Goal: Information Seeking & Learning: Learn about a topic

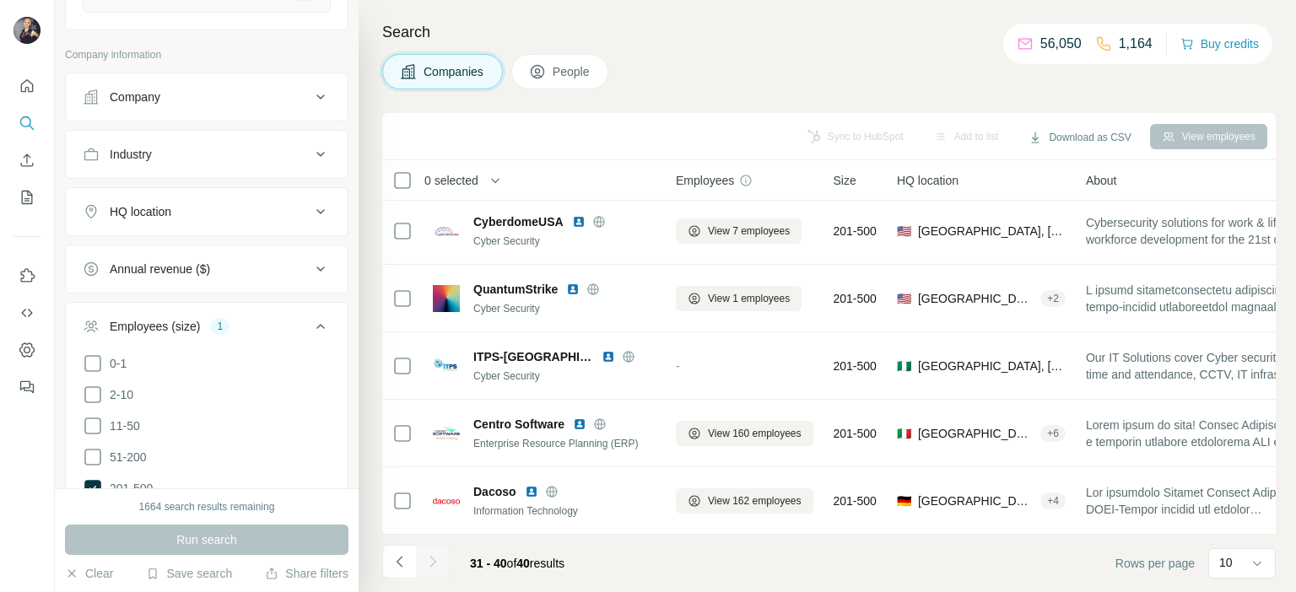
scroll to position [91, 0]
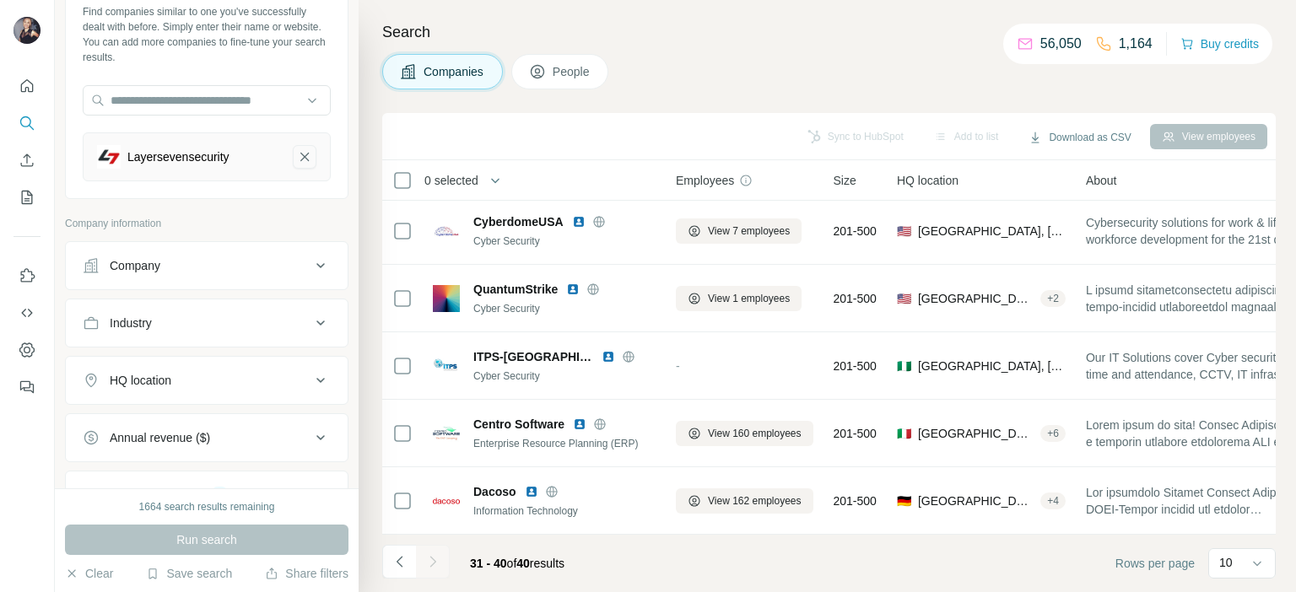
click at [298, 162] on icon "Layersevensecurity-remove-button" at bounding box center [304, 157] width 15 height 17
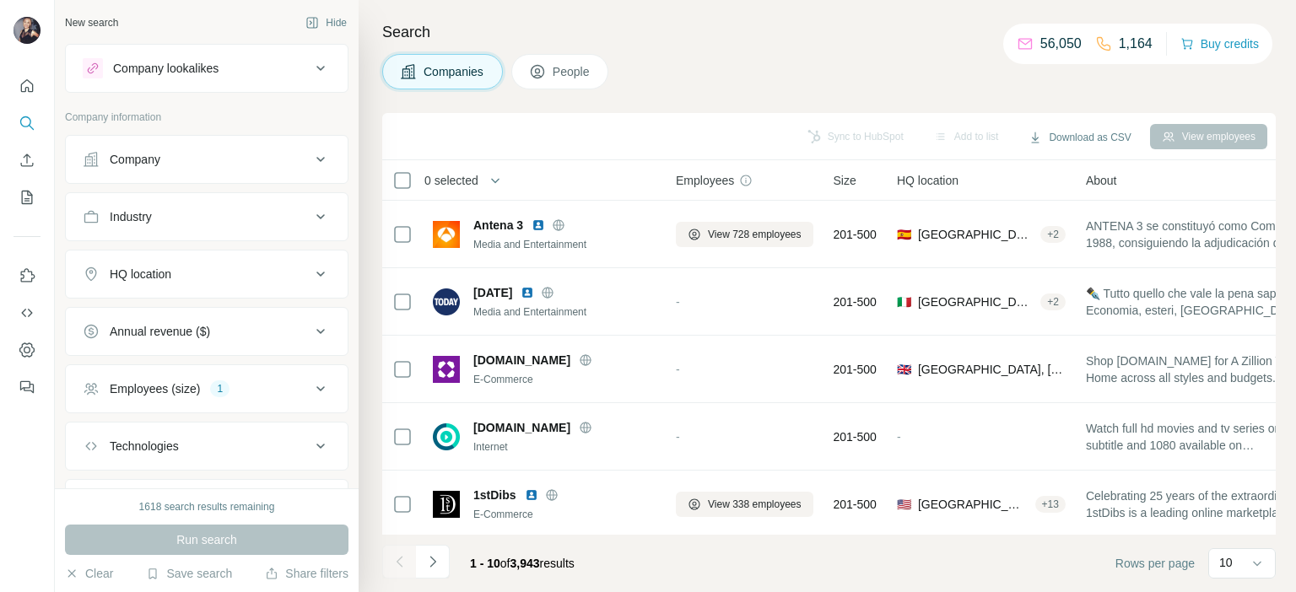
click at [261, 73] on div "Company lookalikes" at bounding box center [197, 68] width 228 height 20
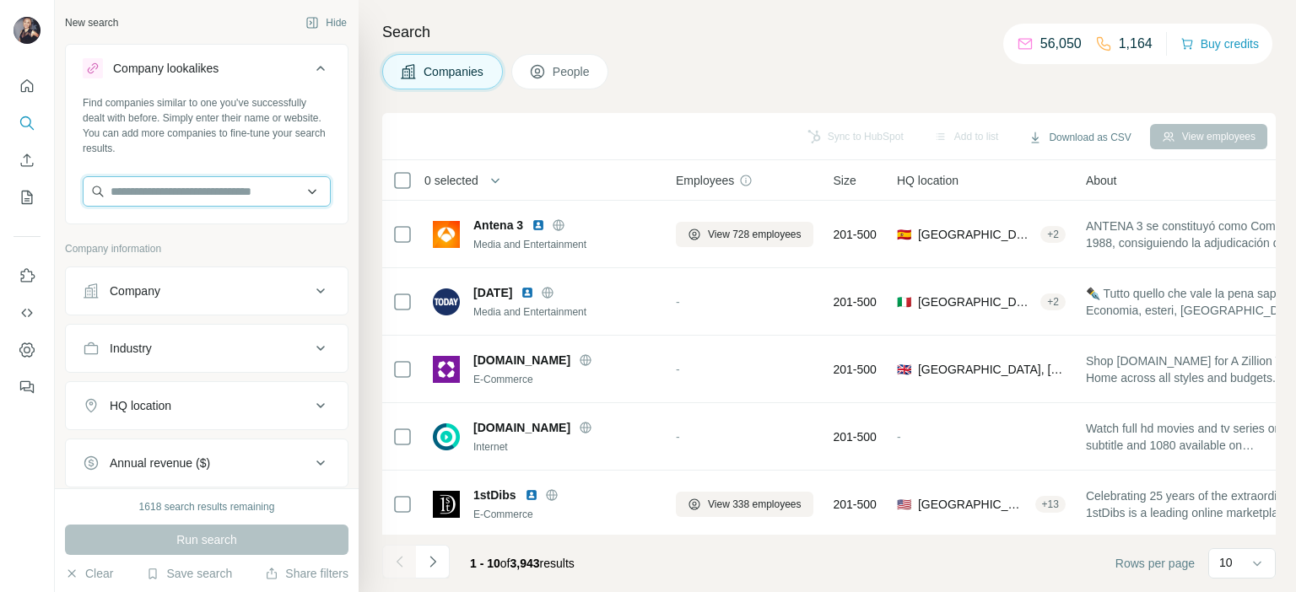
paste input "**********"
click at [275, 191] on input "**********" at bounding box center [207, 191] width 248 height 30
drag, startPoint x: 251, startPoint y: 190, endPoint x: 153, endPoint y: 198, distance: 99.1
click at [153, 198] on input "**********" at bounding box center [207, 191] width 248 height 30
type input "******"
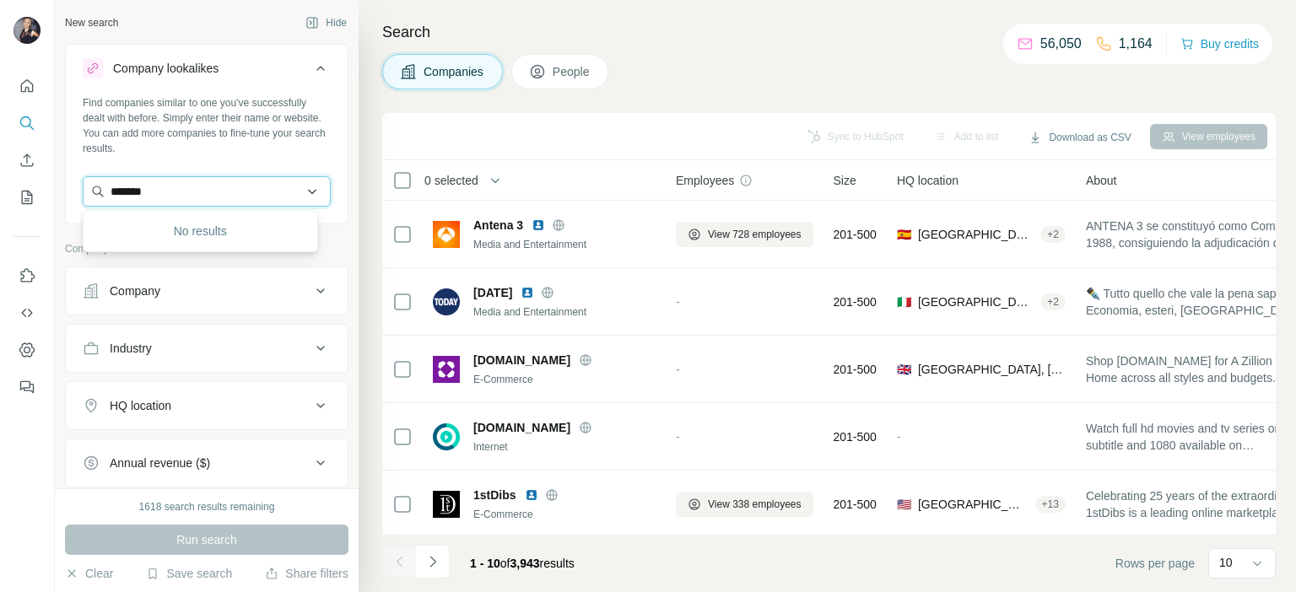
click at [216, 190] on input "******" at bounding box center [207, 191] width 248 height 30
click at [179, 190] on input "text" at bounding box center [207, 191] width 248 height 30
paste input "**********"
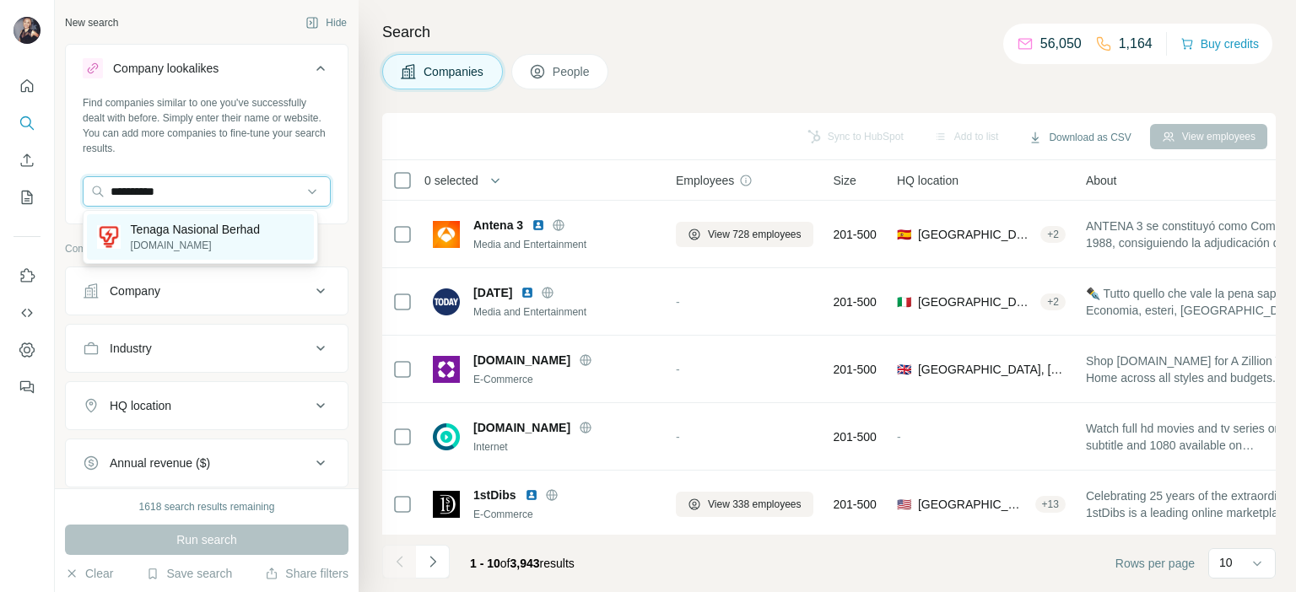
type input "**********"
click at [209, 241] on p "tnb.com.my" at bounding box center [195, 245] width 129 height 15
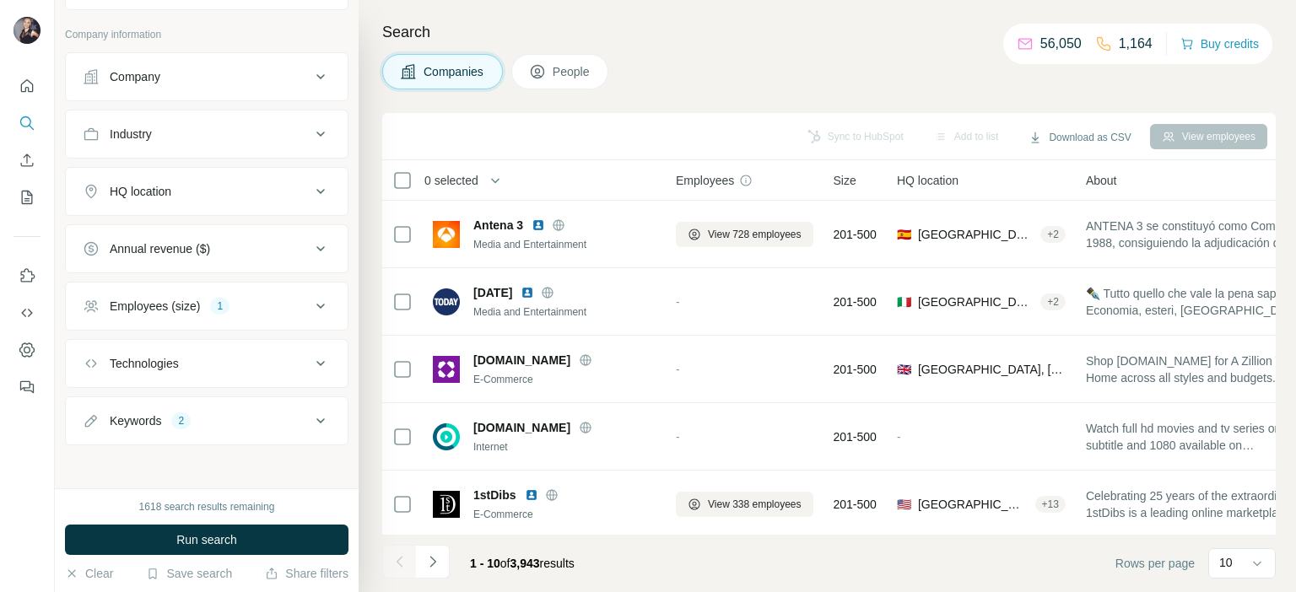
scroll to position [281, 0]
click at [205, 299] on div "Employees (size) 1" at bounding box center [197, 305] width 228 height 17
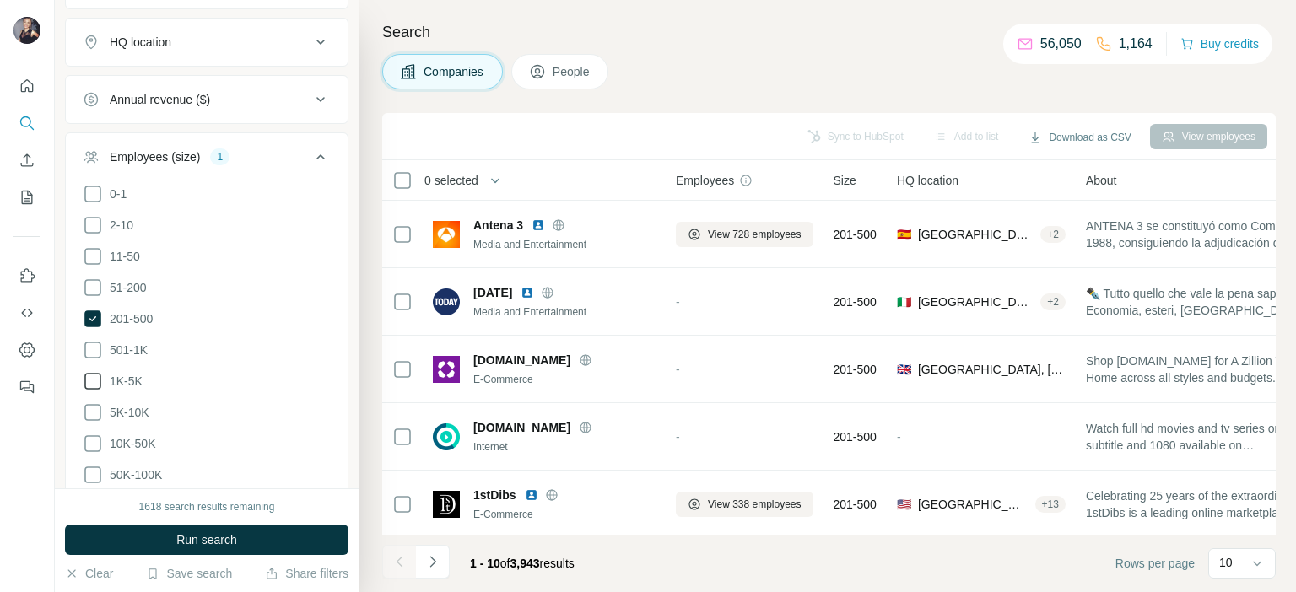
scroll to position [450, 0]
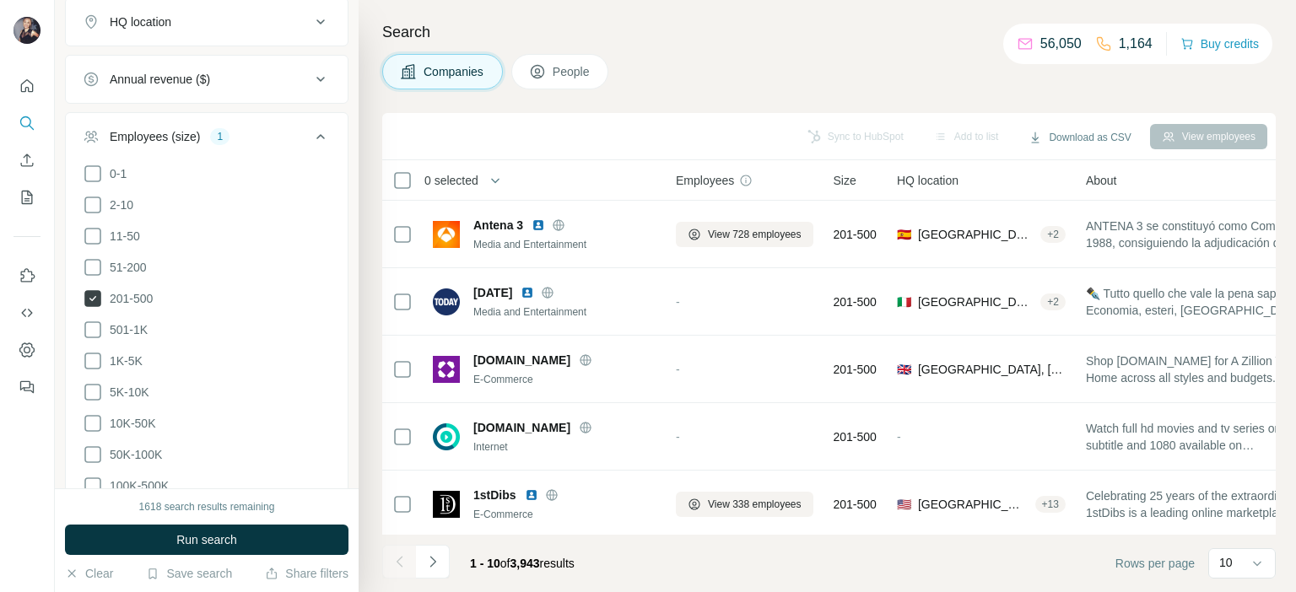
click at [97, 295] on icon at bounding box center [92, 298] width 17 height 17
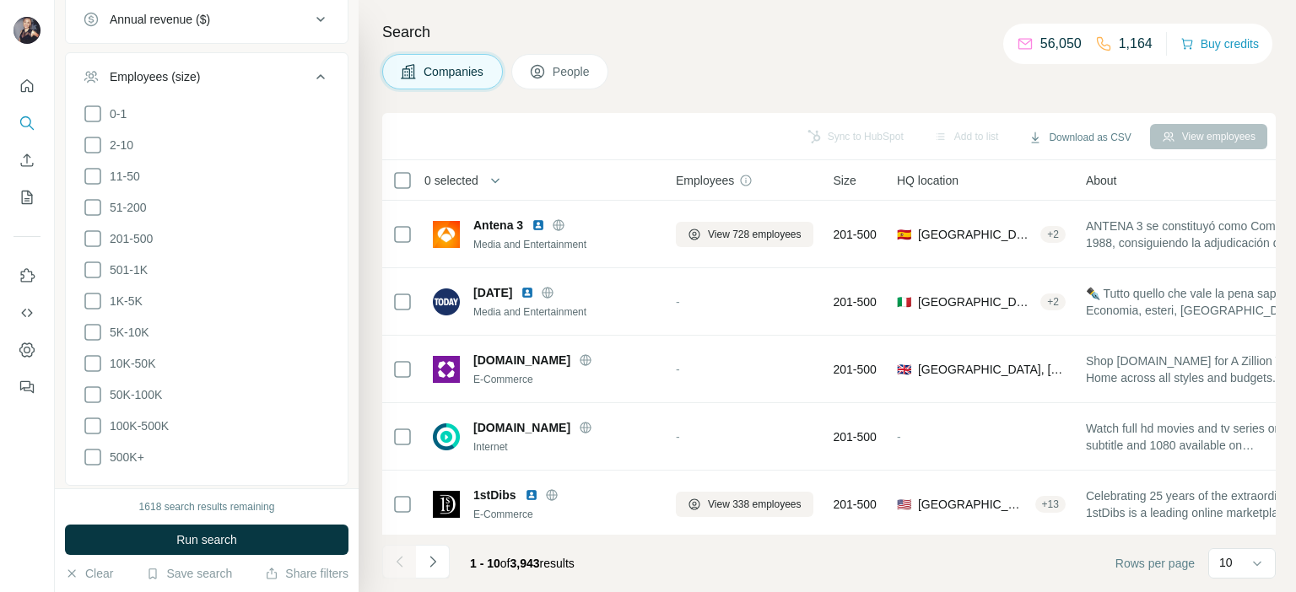
scroll to position [534, 0]
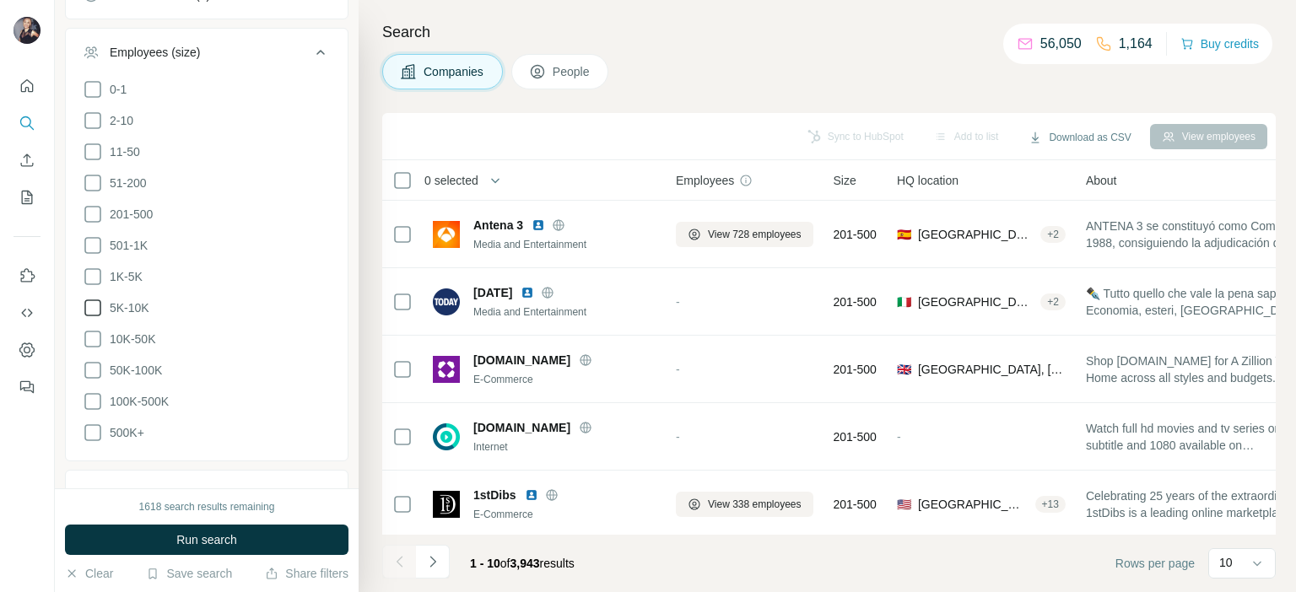
click at [95, 305] on icon at bounding box center [93, 308] width 20 height 20
click at [92, 332] on icon at bounding box center [93, 339] width 20 height 20
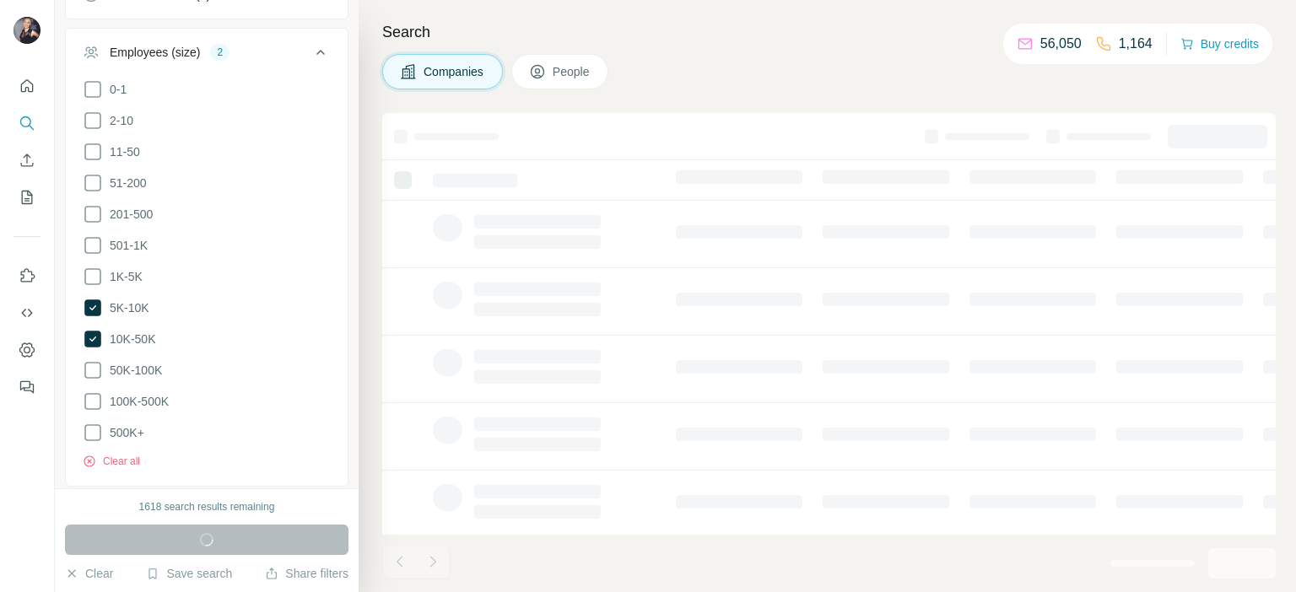
scroll to position [689, 0]
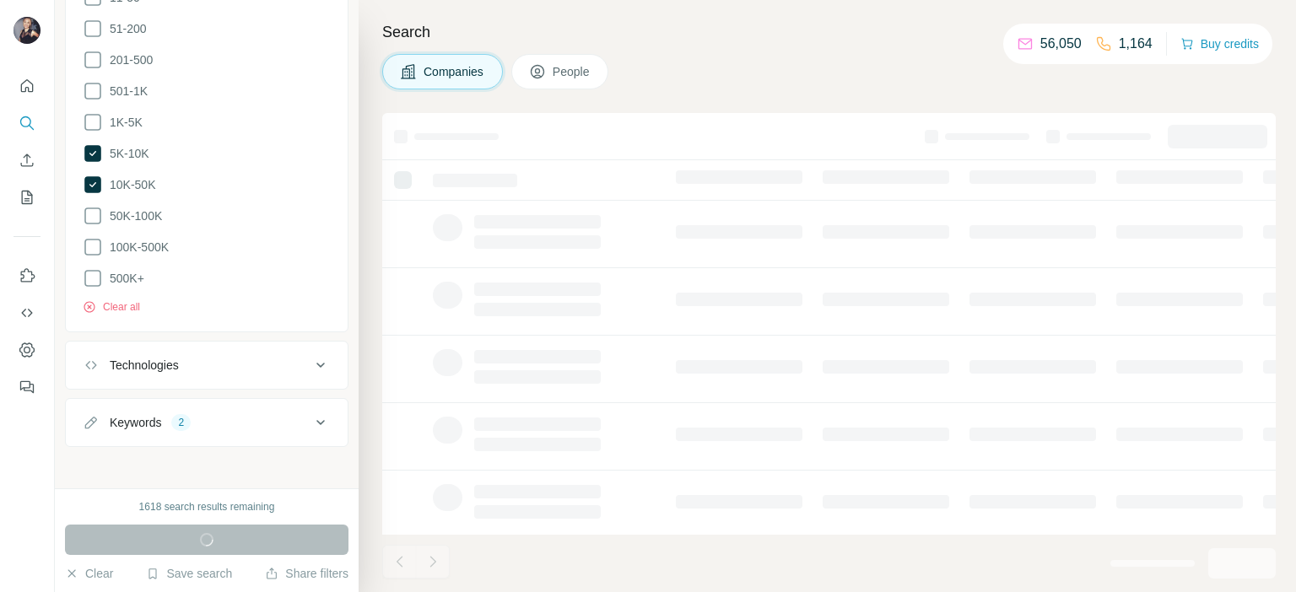
click at [230, 419] on div "Keywords 2" at bounding box center [197, 422] width 228 height 17
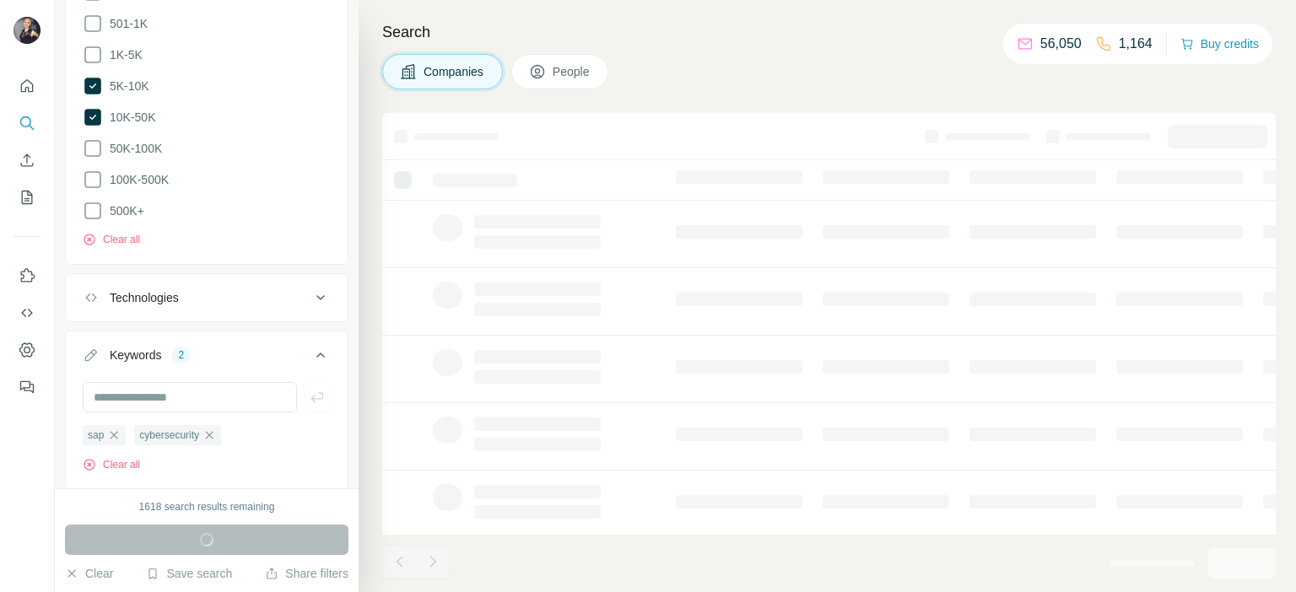
scroll to position [800, 0]
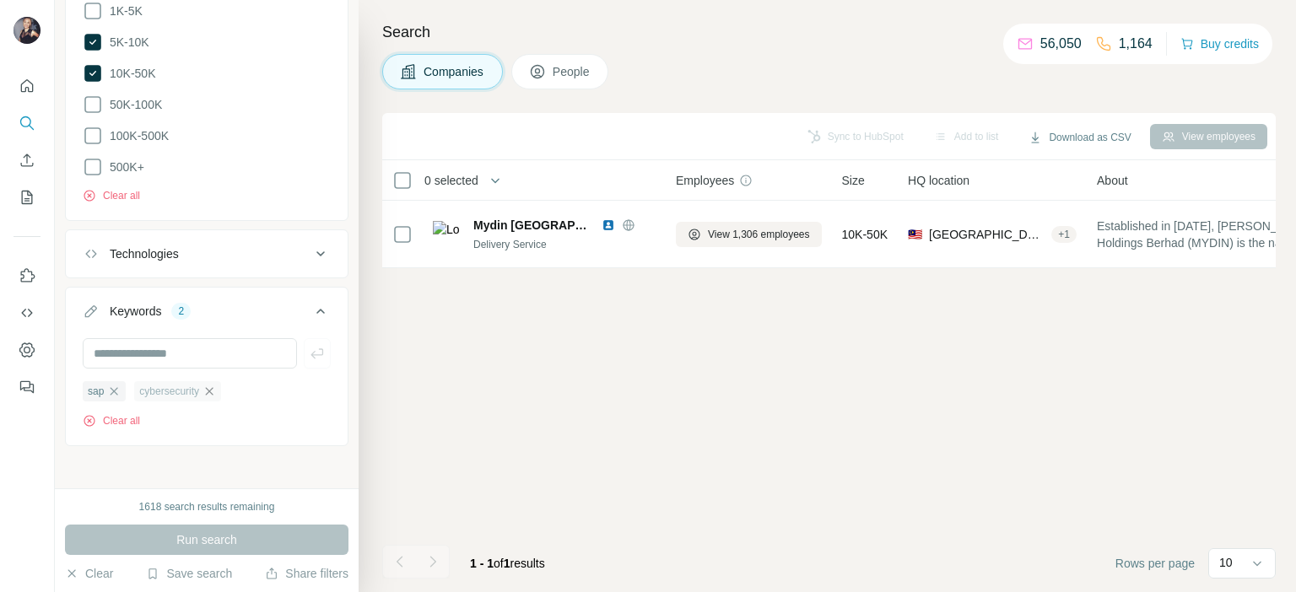
click at [216, 390] on icon "button" at bounding box center [210, 392] width 14 height 14
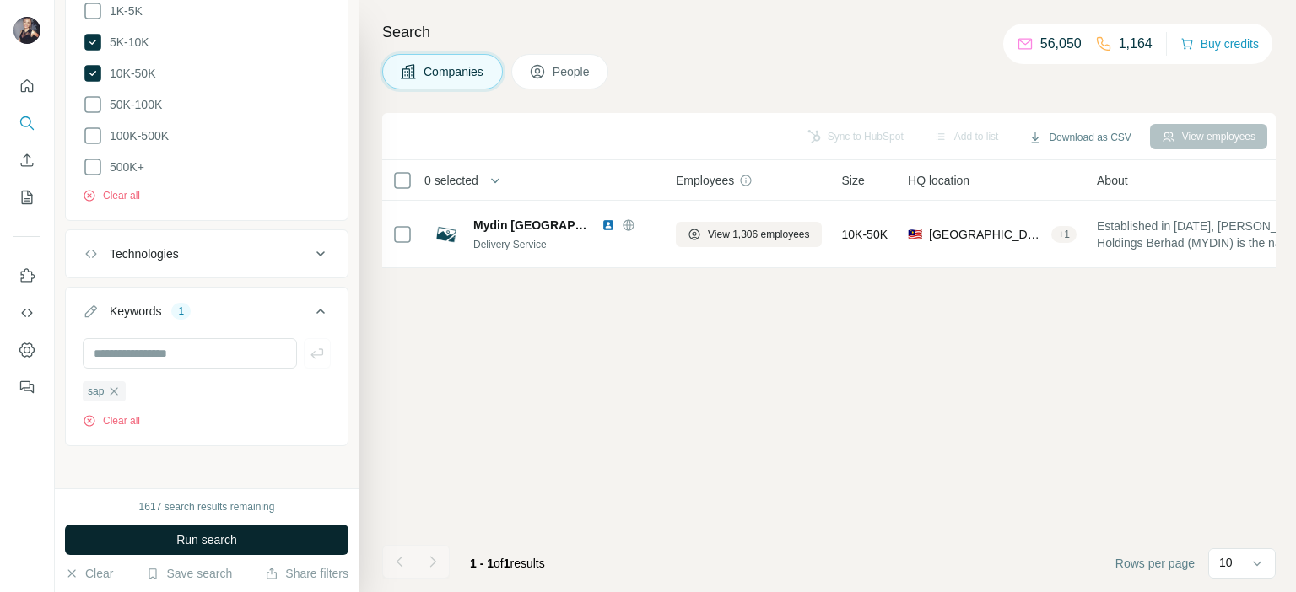
click at [181, 541] on span "Run search" at bounding box center [206, 540] width 61 height 17
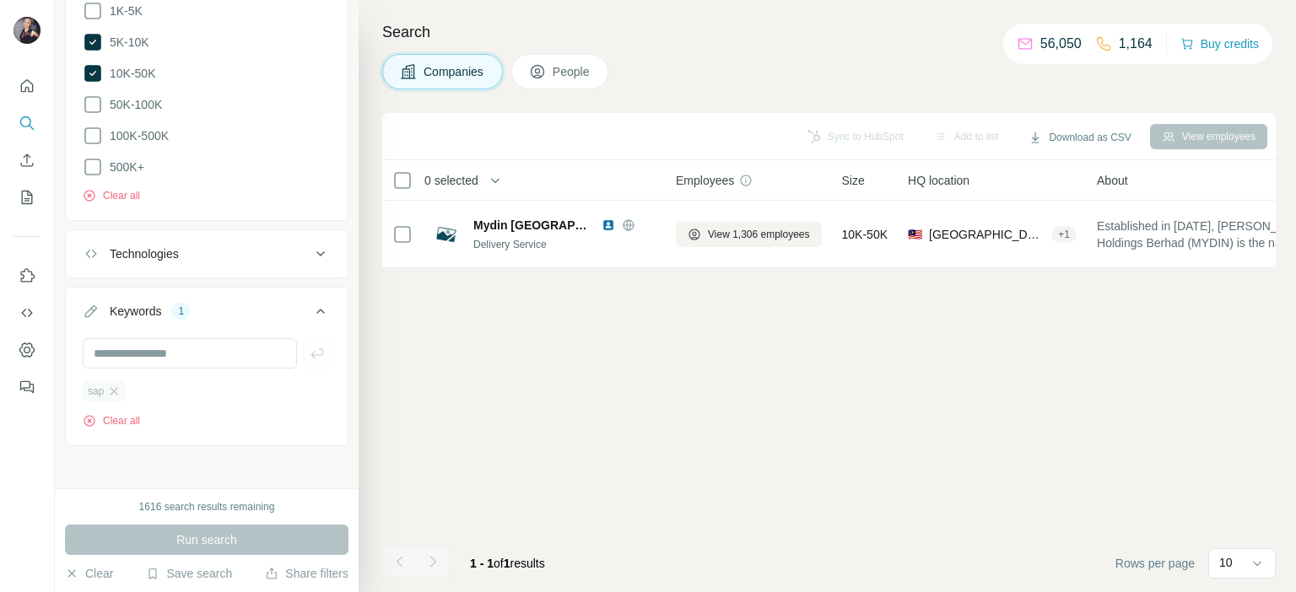
click at [116, 393] on div "sap" at bounding box center [104, 391] width 43 height 20
click at [116, 386] on icon "button" at bounding box center [114, 392] width 14 height 14
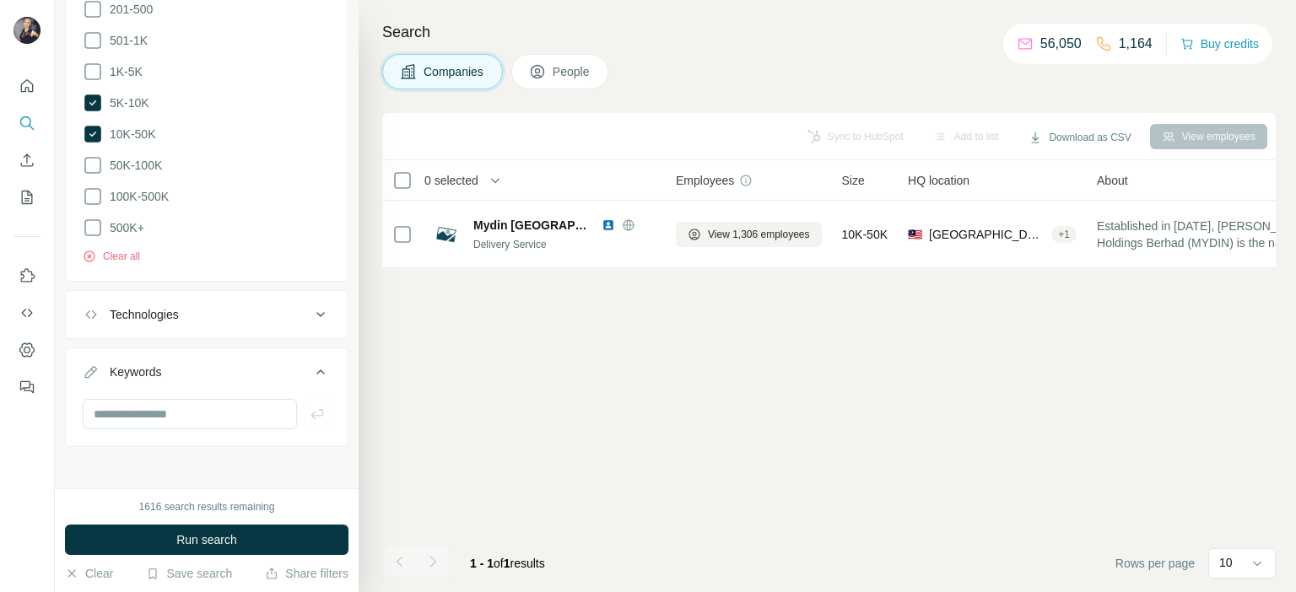
click at [260, 318] on button "Technologies" at bounding box center [207, 315] width 282 height 41
click at [169, 349] on input "text" at bounding box center [207, 357] width 248 height 30
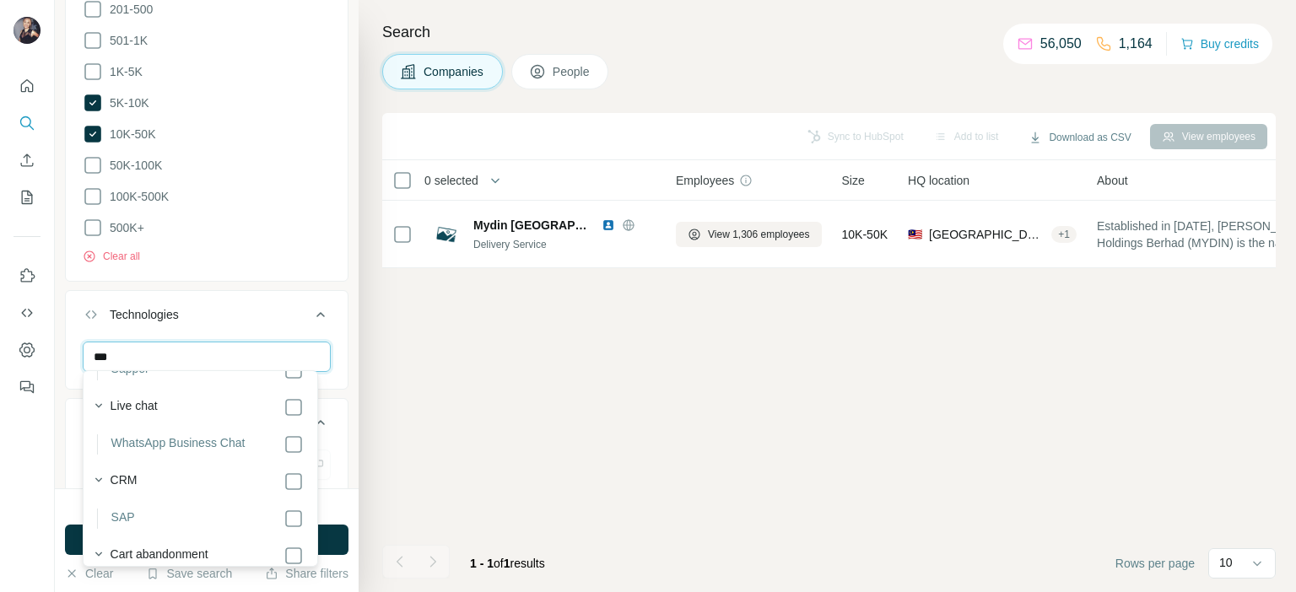
scroll to position [338, 0]
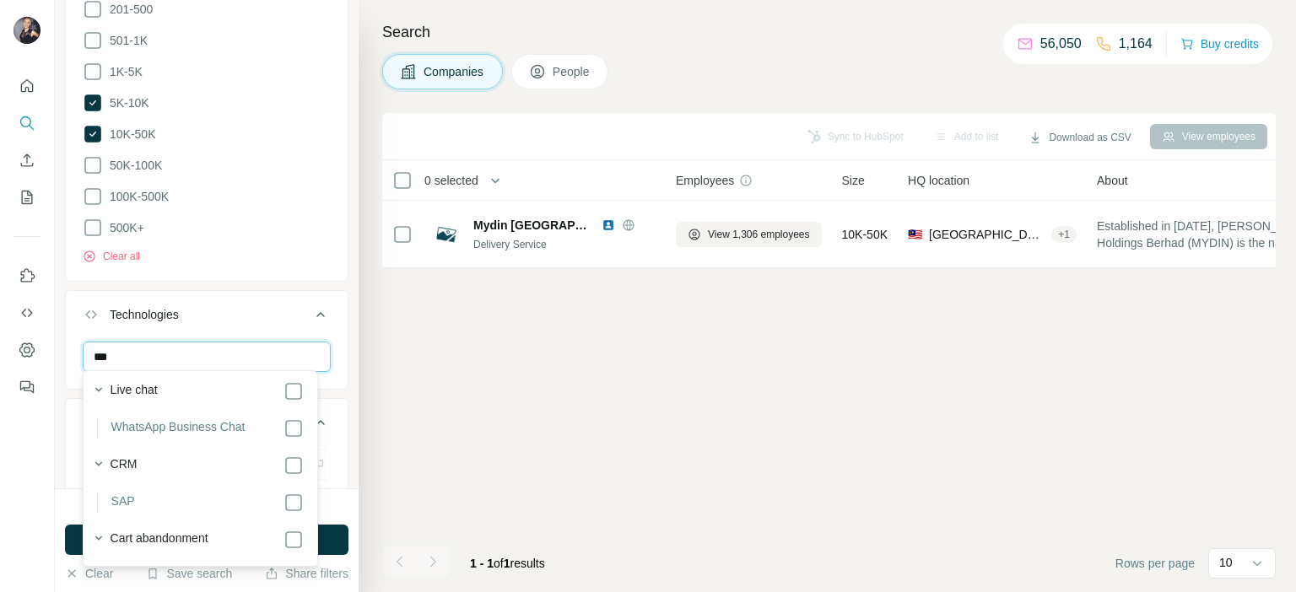
type input "***"
click at [330, 435] on div "*** SAP Clear all" at bounding box center [207, 394] width 282 height 104
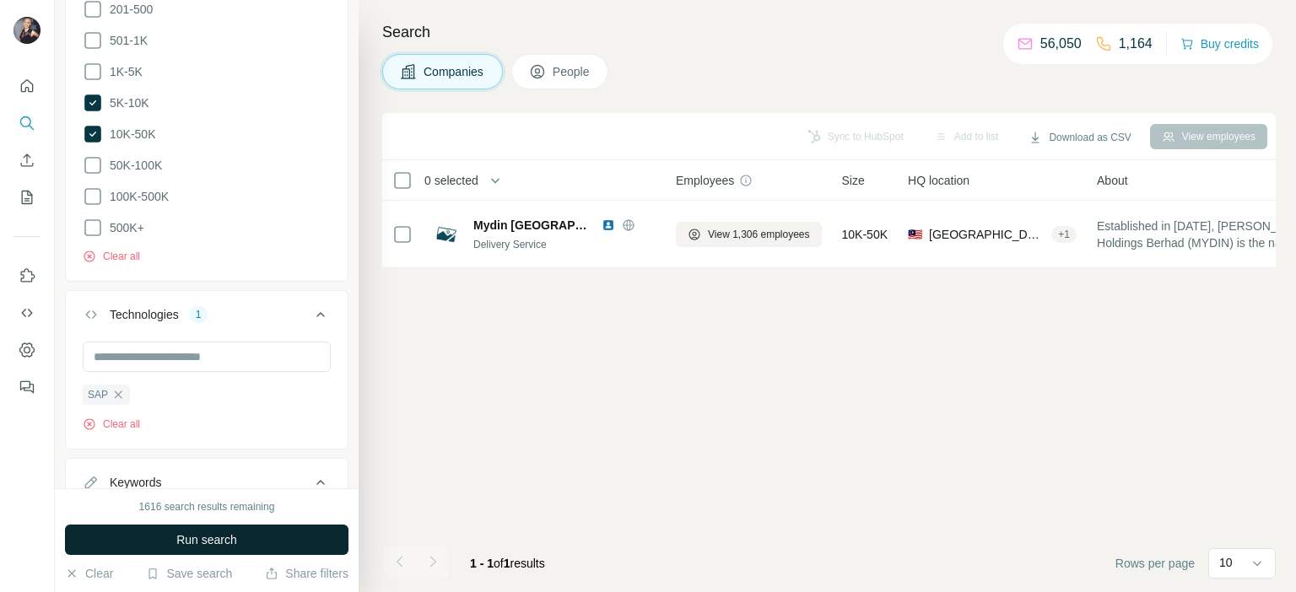
click at [203, 540] on span "Run search" at bounding box center [206, 540] width 61 height 17
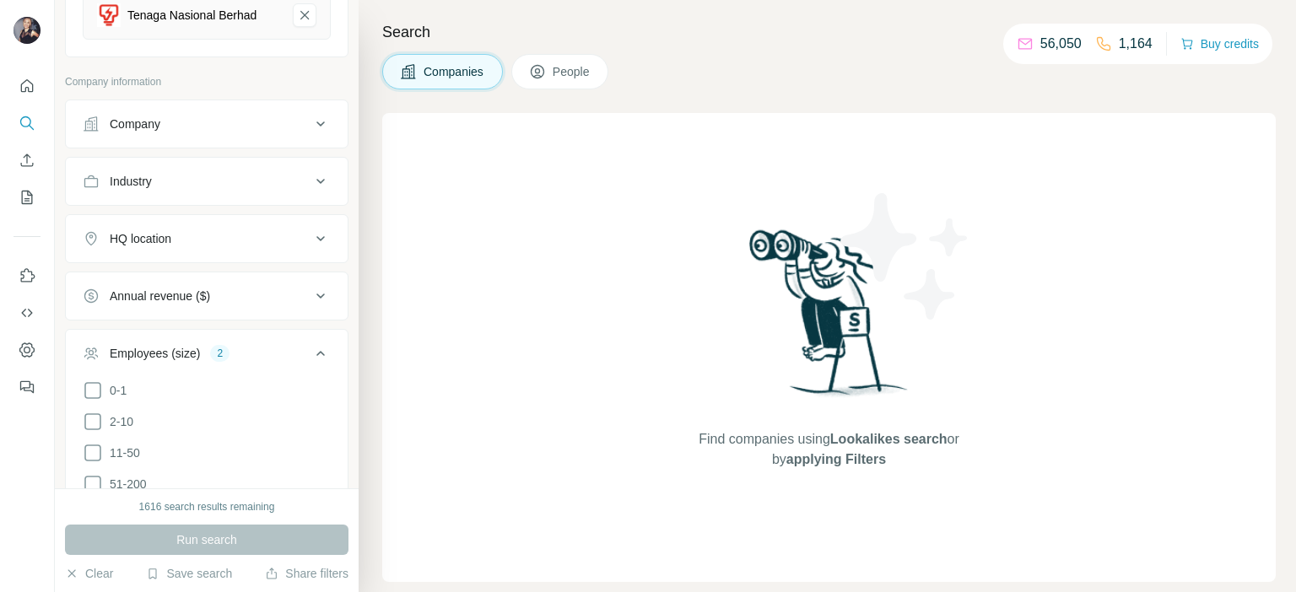
scroll to position [149, 0]
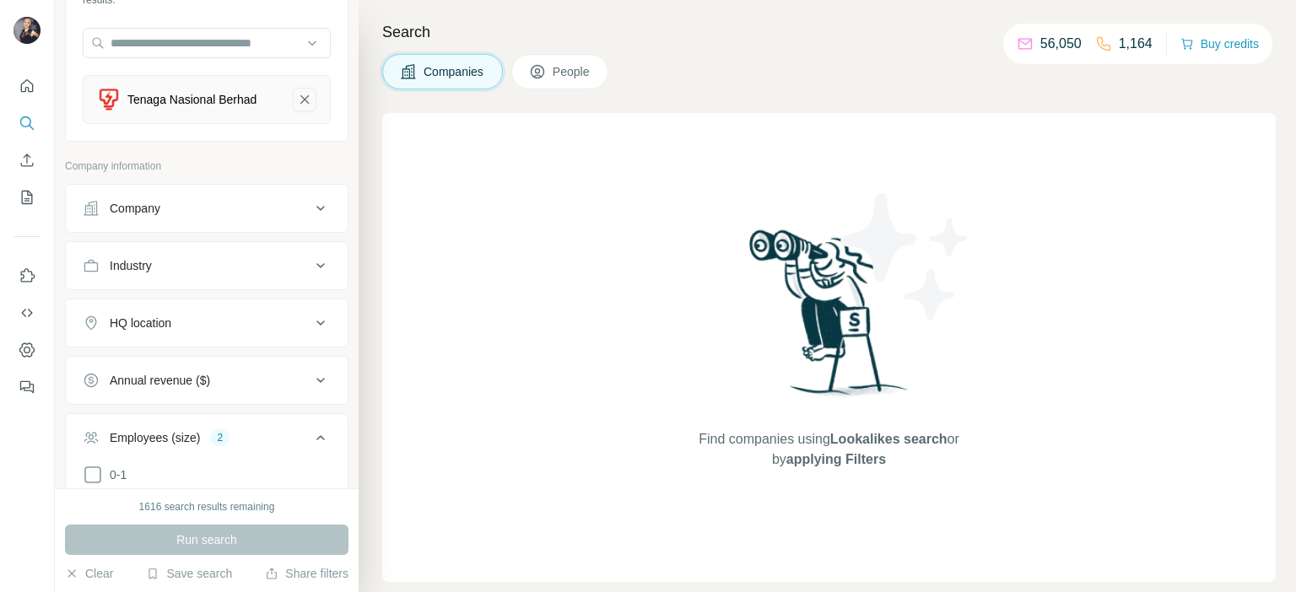
click at [300, 102] on icon "Tenaga Nasional Berhad-remove-button" at bounding box center [304, 99] width 8 height 8
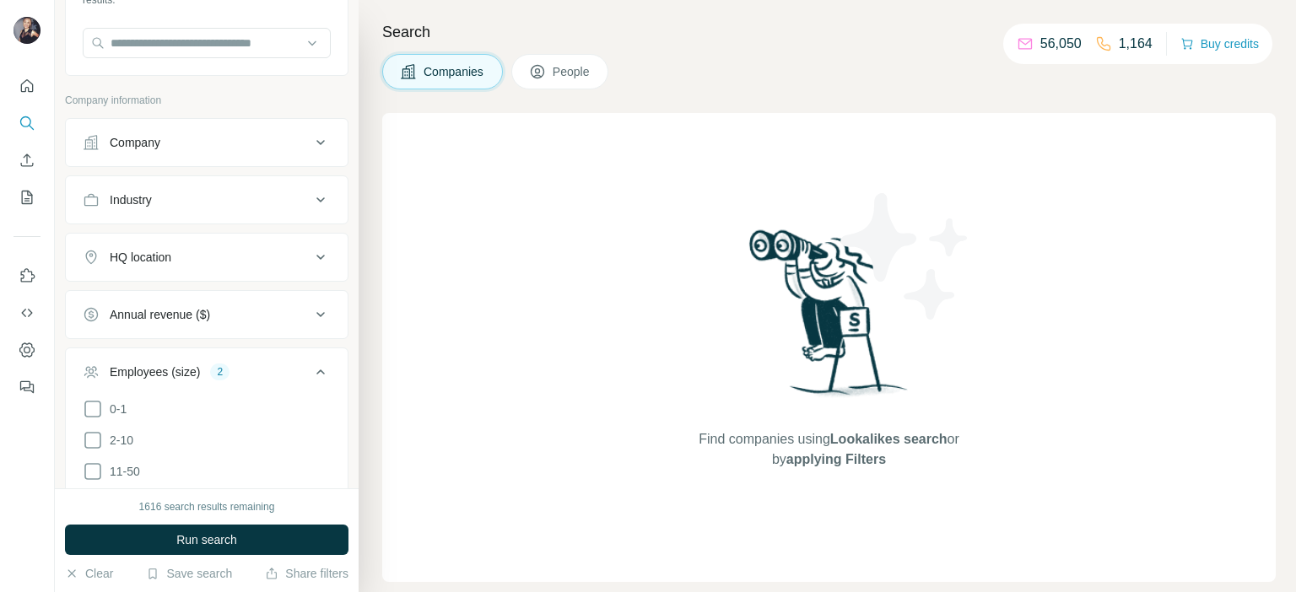
click at [222, 192] on div "Industry" at bounding box center [197, 200] width 228 height 17
click at [219, 237] on input at bounding box center [198, 242] width 208 height 19
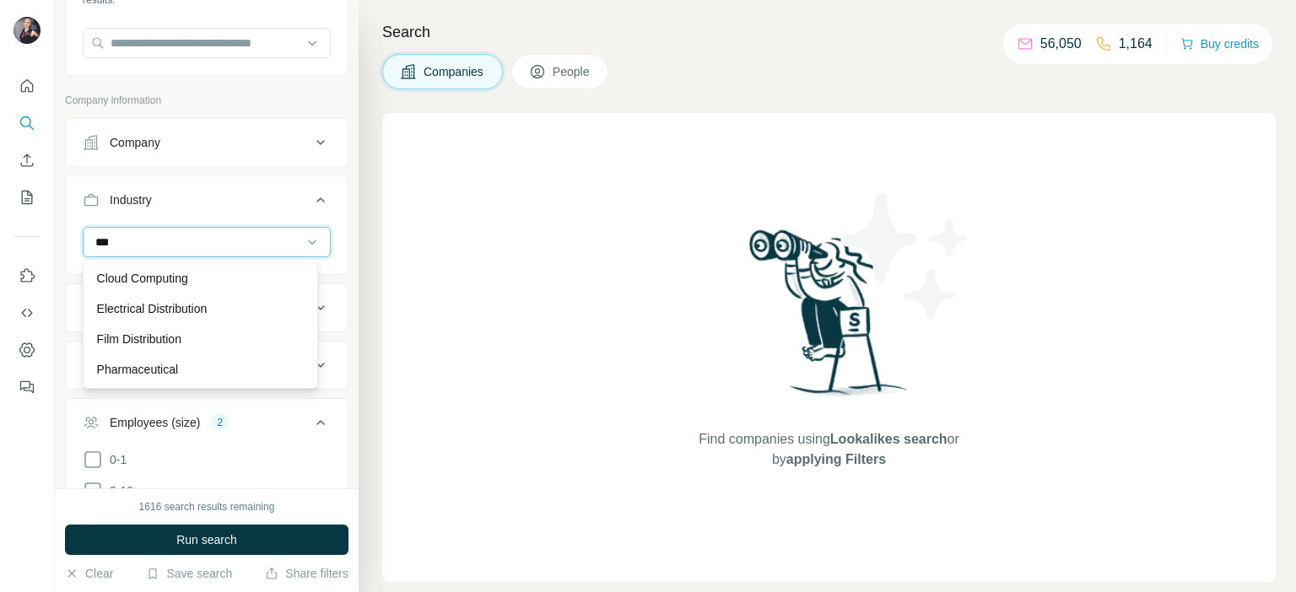
type input "****"
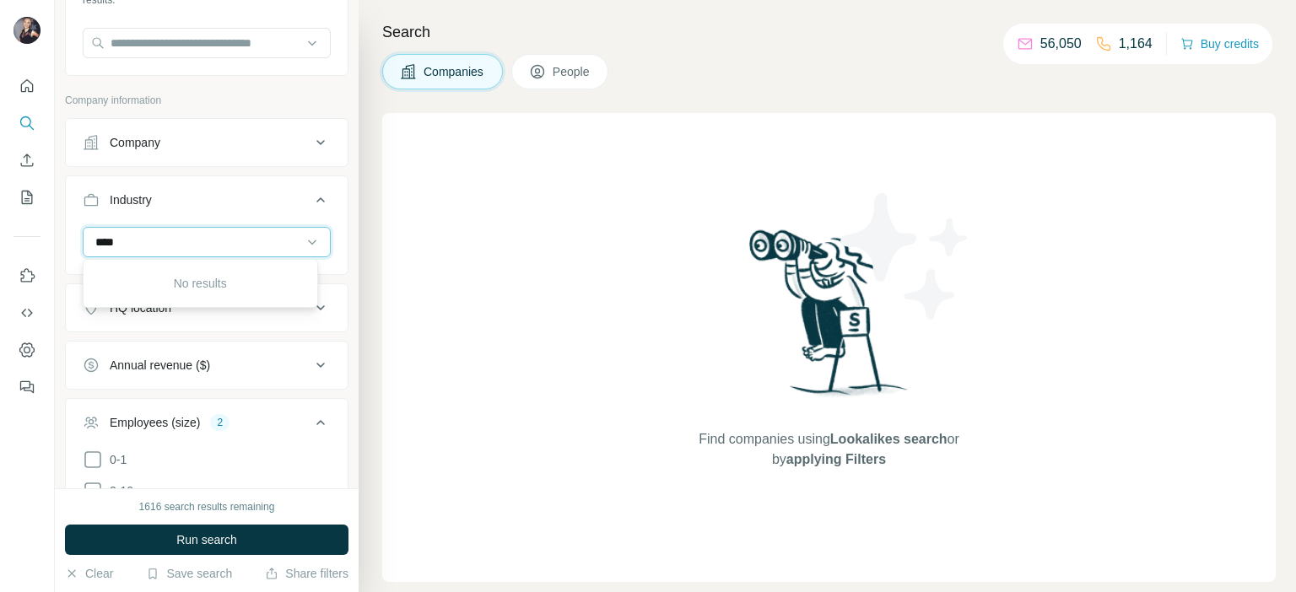
click at [177, 238] on input "****" at bounding box center [198, 242] width 208 height 19
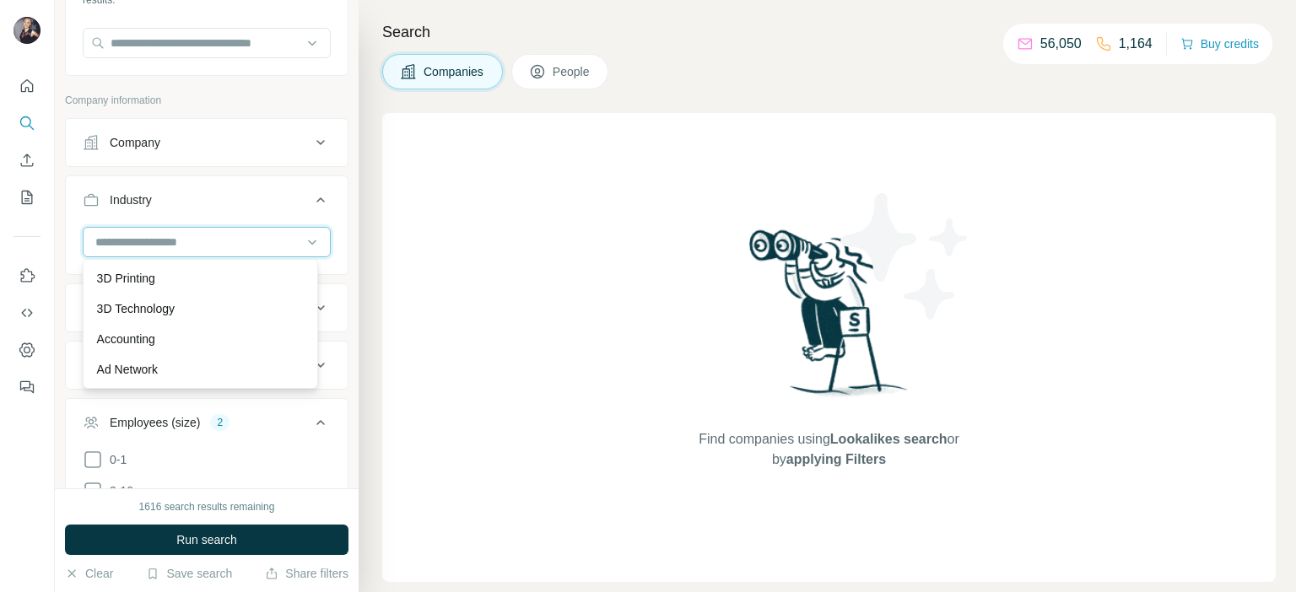
click at [107, 239] on input at bounding box center [198, 242] width 208 height 19
click at [138, 240] on input at bounding box center [198, 242] width 208 height 19
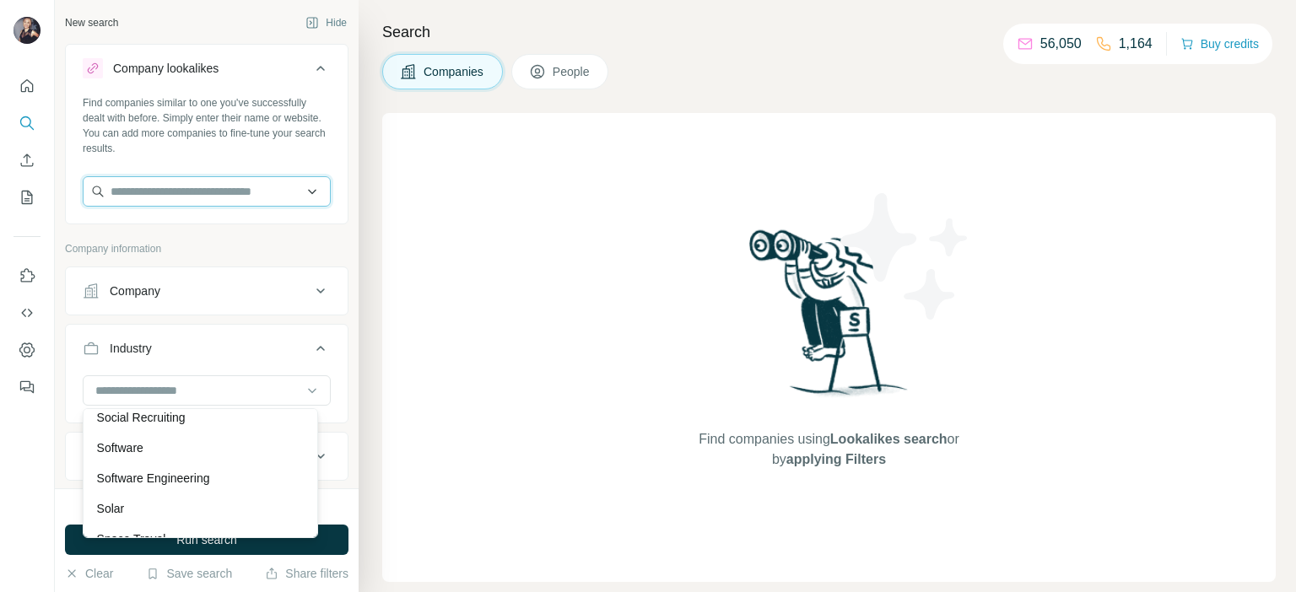
click at [190, 191] on input "text" at bounding box center [207, 191] width 248 height 30
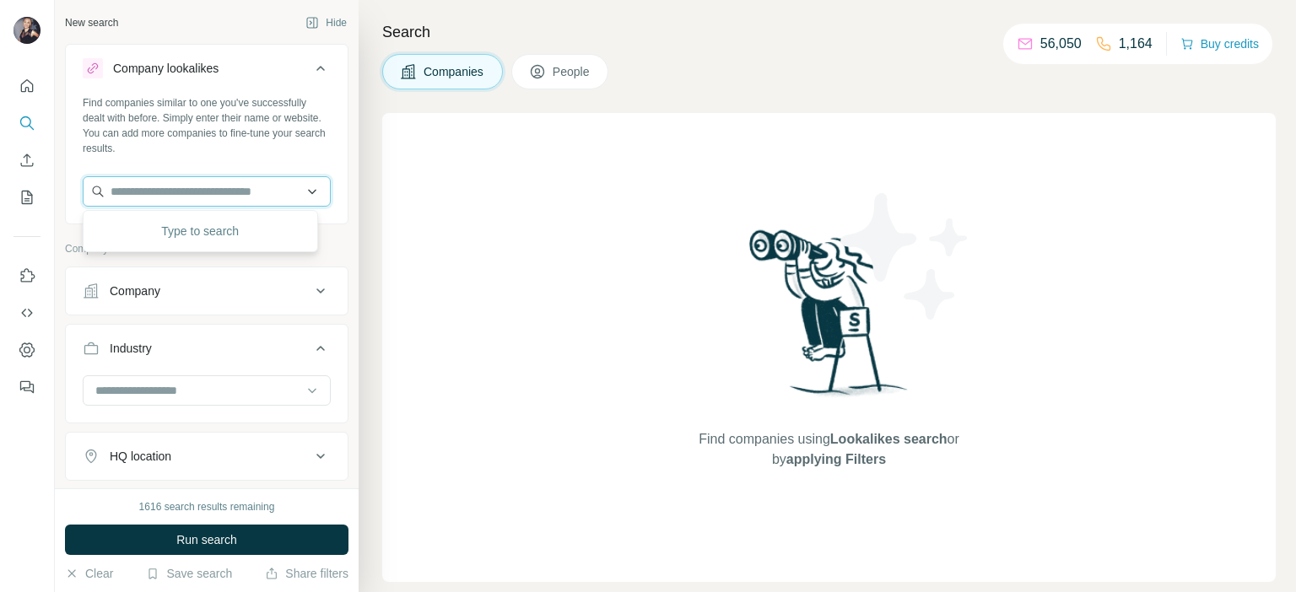
paste input "********"
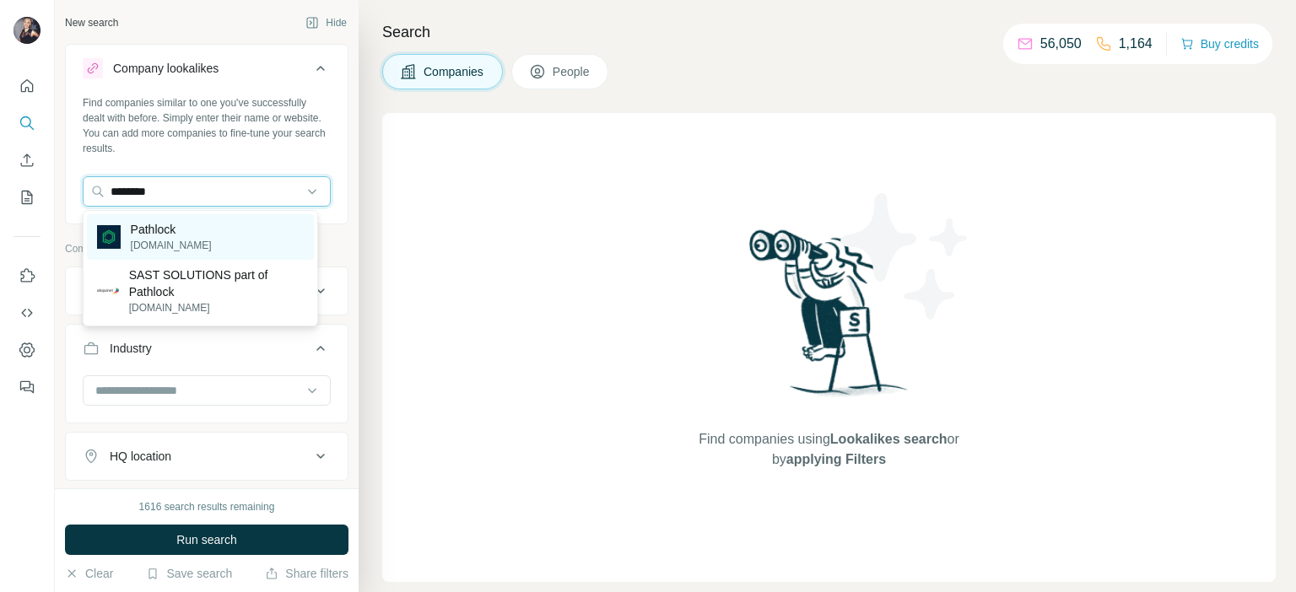
type input "********"
click at [186, 232] on p "Pathlock" at bounding box center [171, 229] width 81 height 17
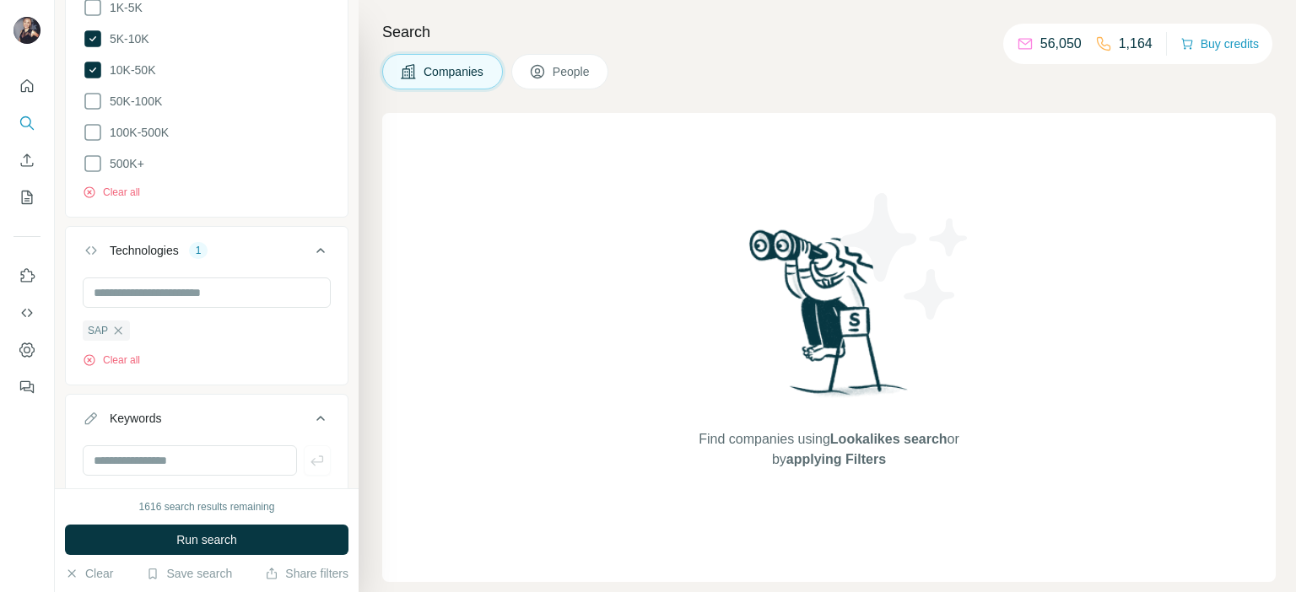
scroll to position [901, 0]
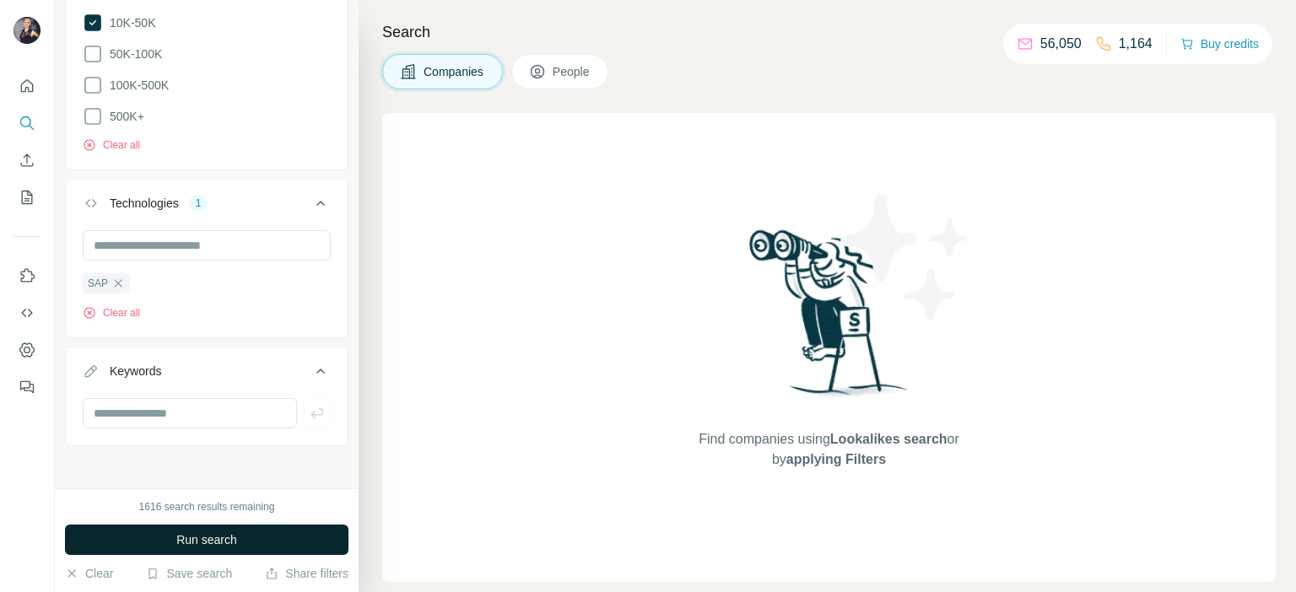
click at [219, 534] on span "Run search" at bounding box center [206, 540] width 61 height 17
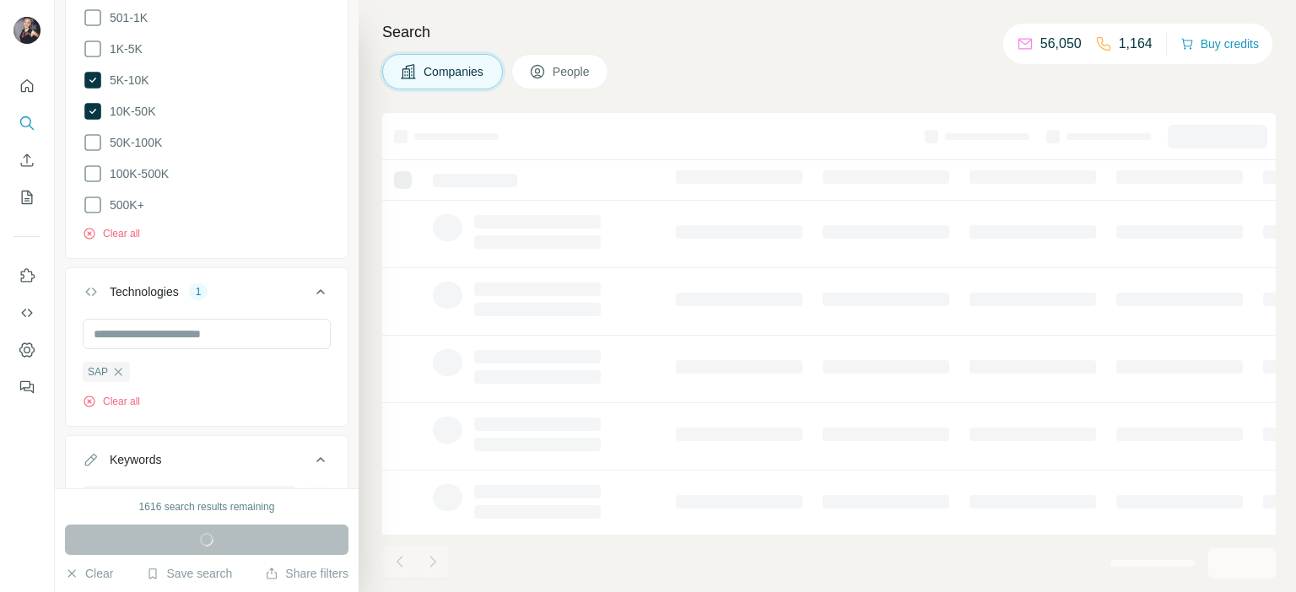
scroll to position [732, 0]
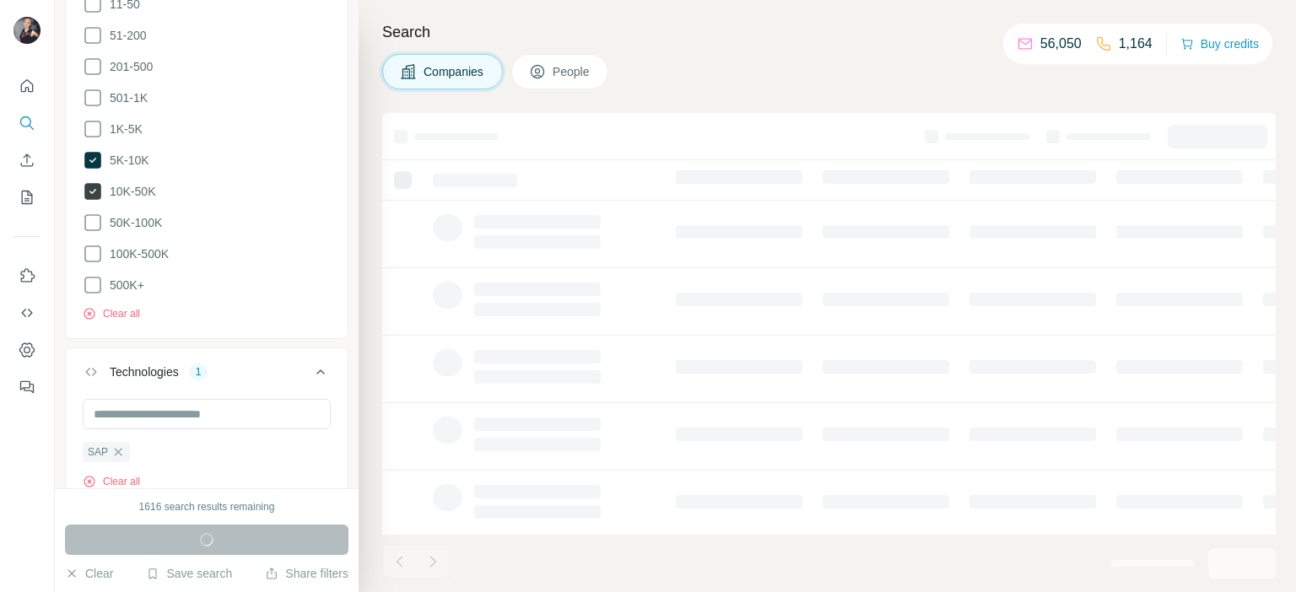
click at [92, 189] on icon at bounding box center [92, 191] width 7 height 5
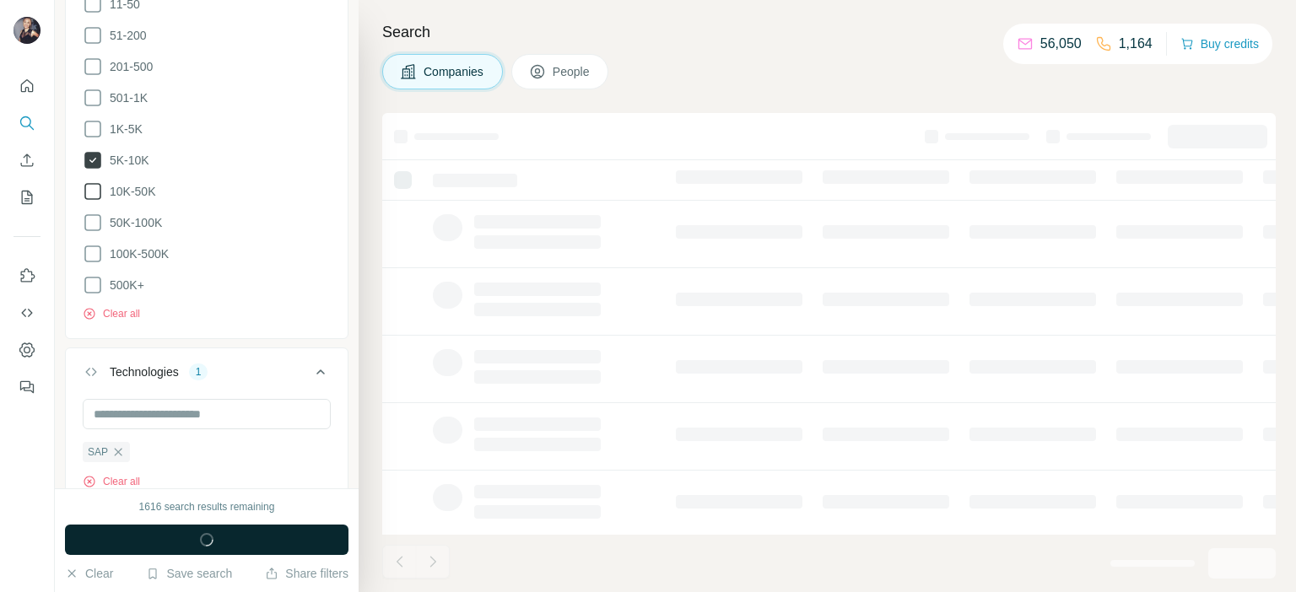
click at [95, 163] on icon at bounding box center [92, 160] width 17 height 17
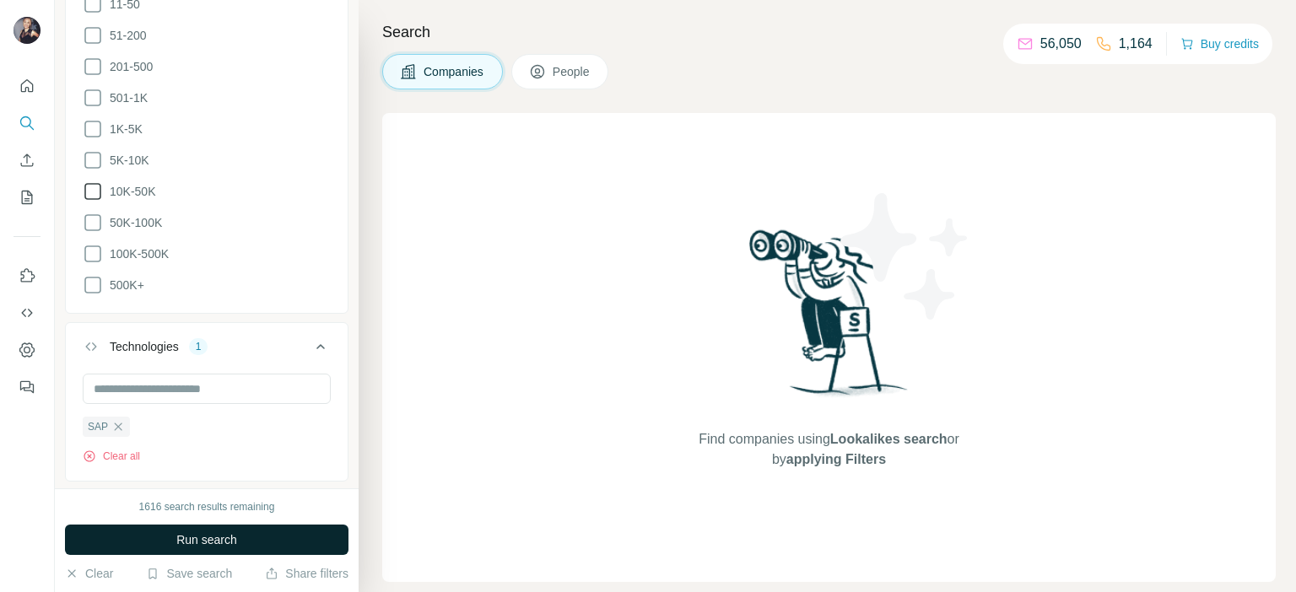
click at [216, 545] on span "Run search" at bounding box center [206, 540] width 61 height 17
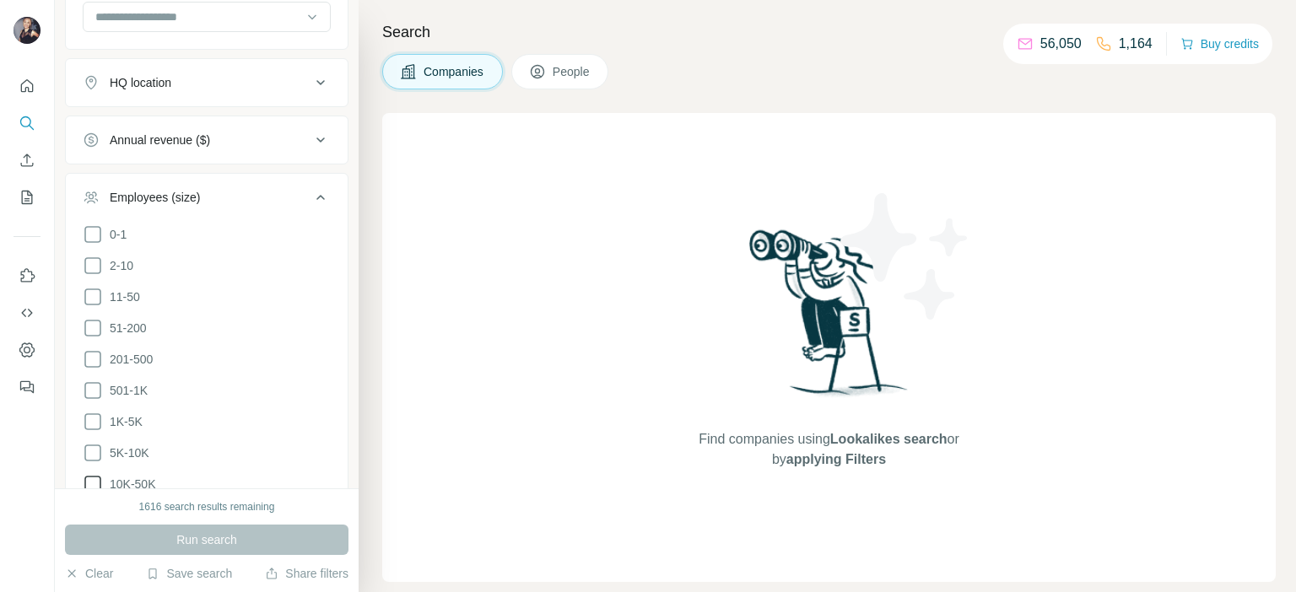
scroll to position [285, 0]
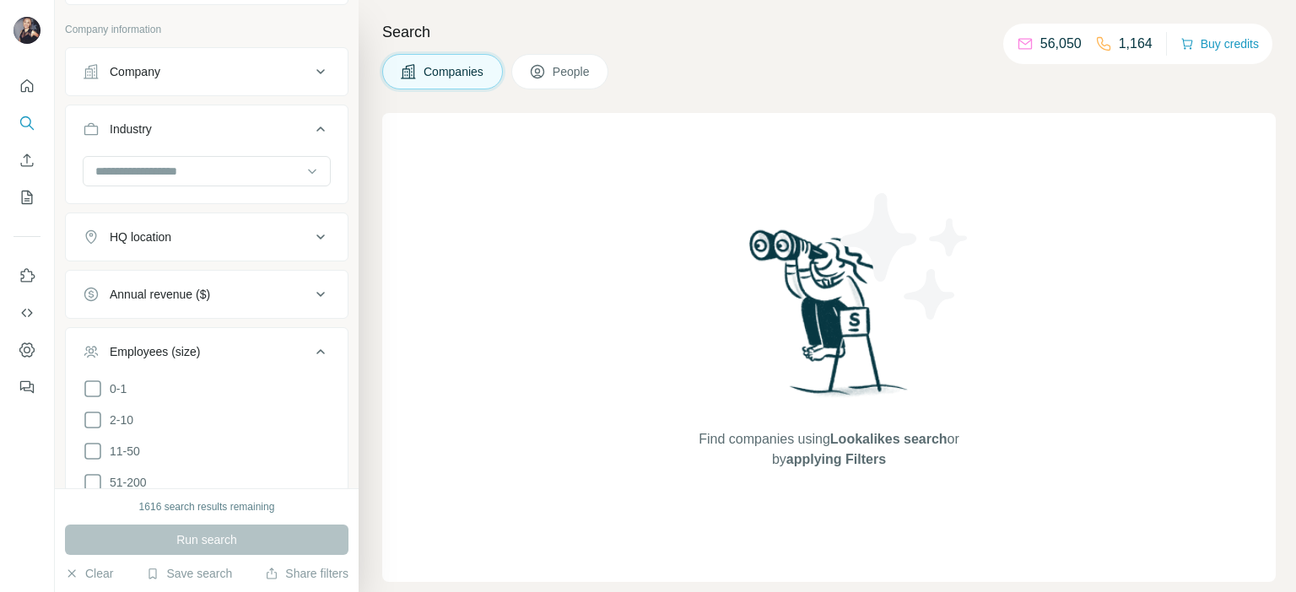
click at [567, 73] on span "People" at bounding box center [572, 71] width 39 height 17
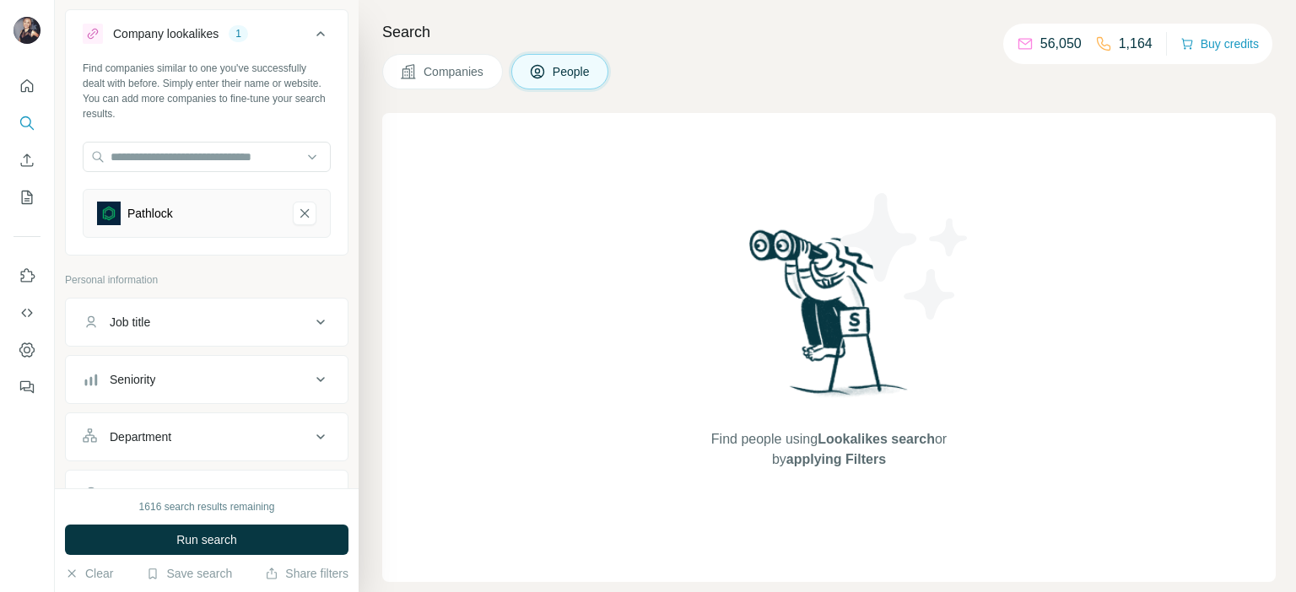
scroll to position [32, 0]
click at [297, 209] on icon "Pathlock-remove-button" at bounding box center [304, 216] width 15 height 17
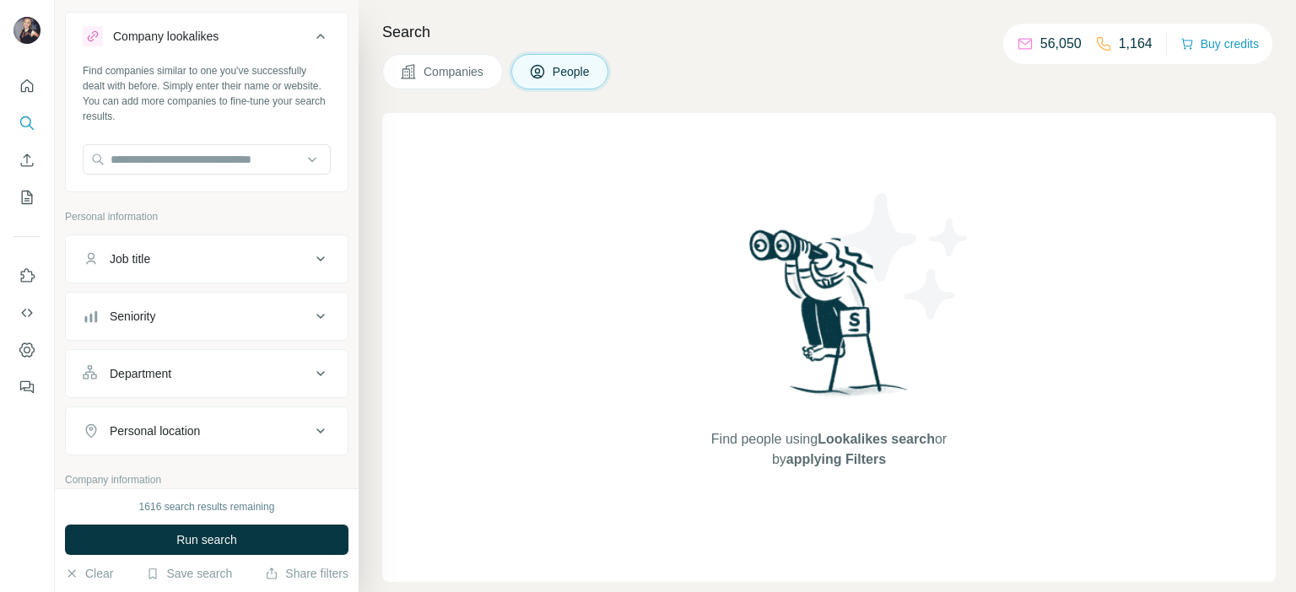
scroll to position [116, 0]
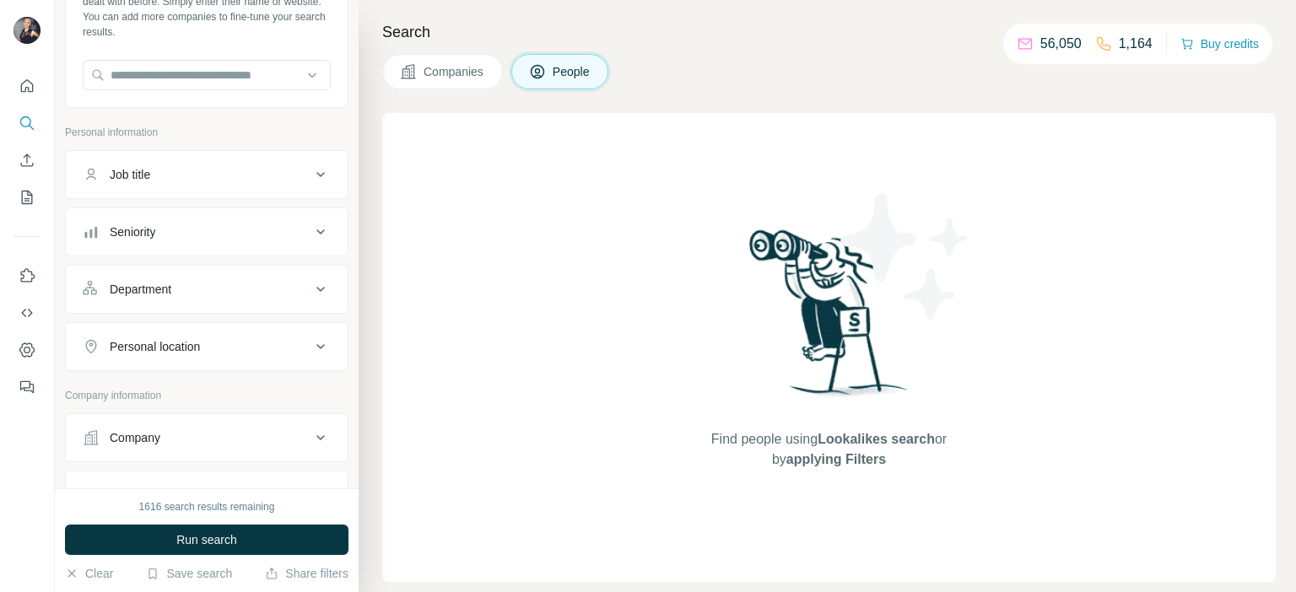
click at [162, 176] on div "Job title" at bounding box center [197, 174] width 228 height 17
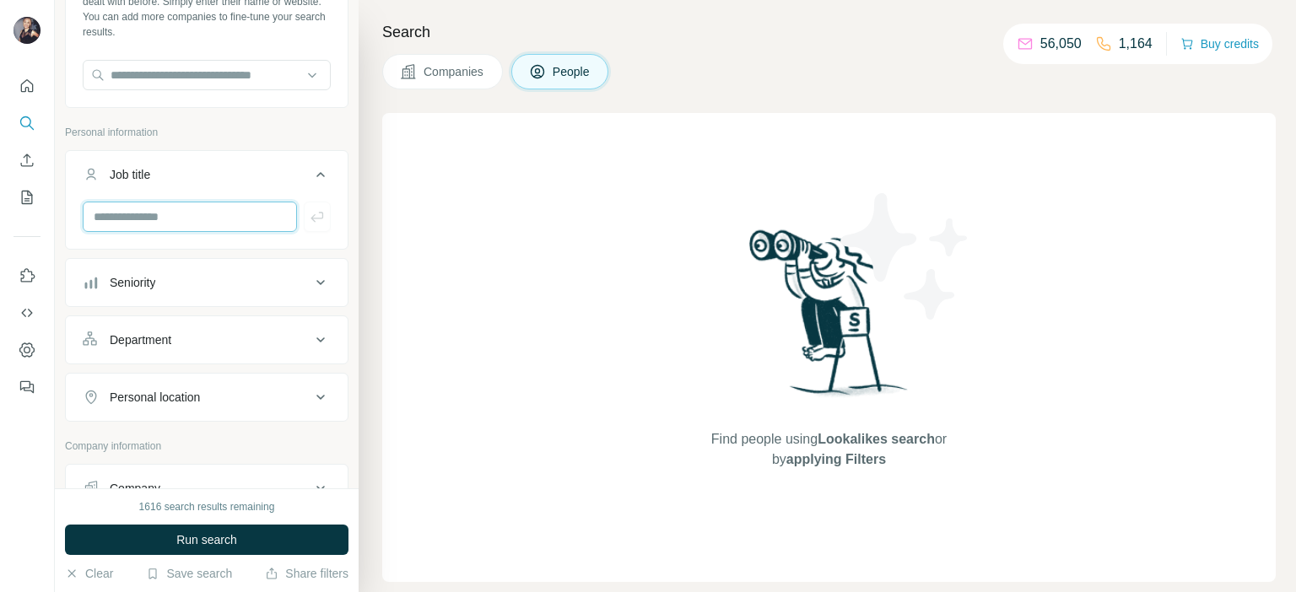
click at [162, 208] on input "text" at bounding box center [190, 217] width 214 height 30
type input "**********"
click at [172, 281] on div "Seniority" at bounding box center [197, 282] width 228 height 17
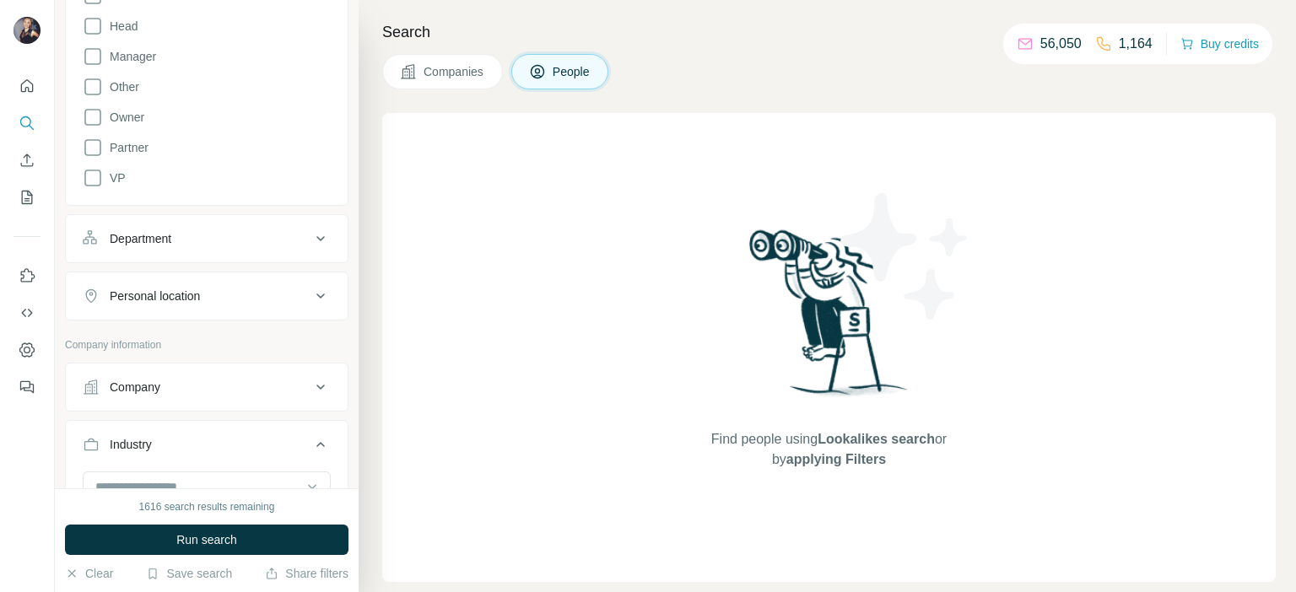
scroll to position [623, 0]
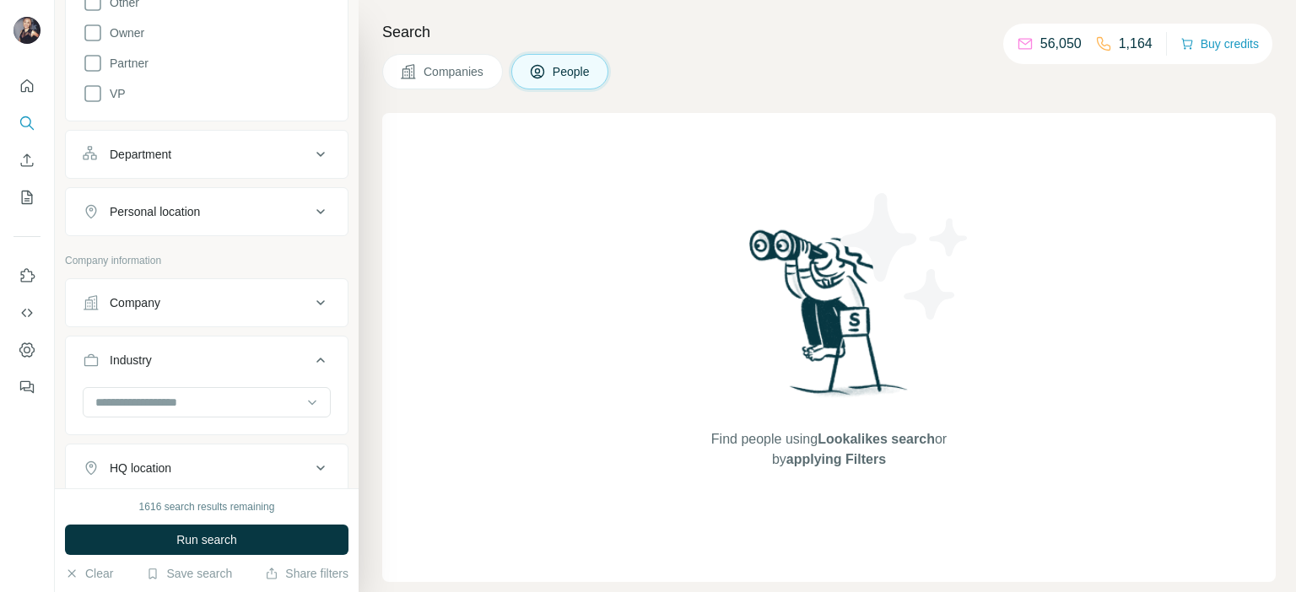
click at [213, 154] on div "Department" at bounding box center [197, 154] width 228 height 17
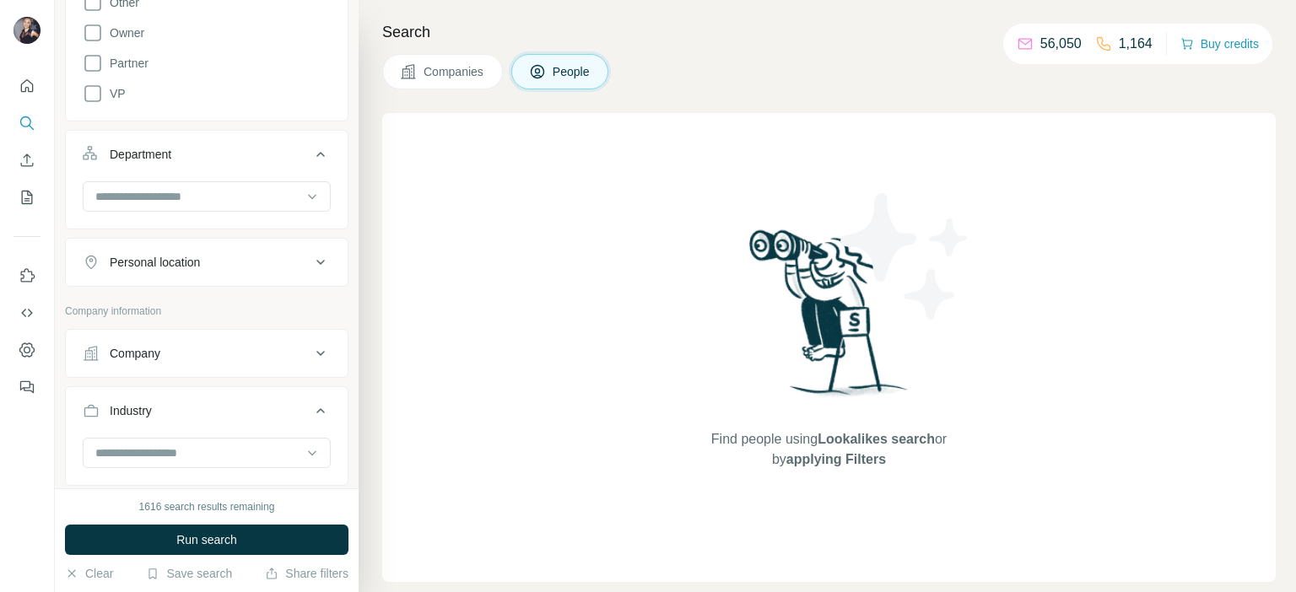
click at [213, 154] on div "Department" at bounding box center [197, 154] width 228 height 17
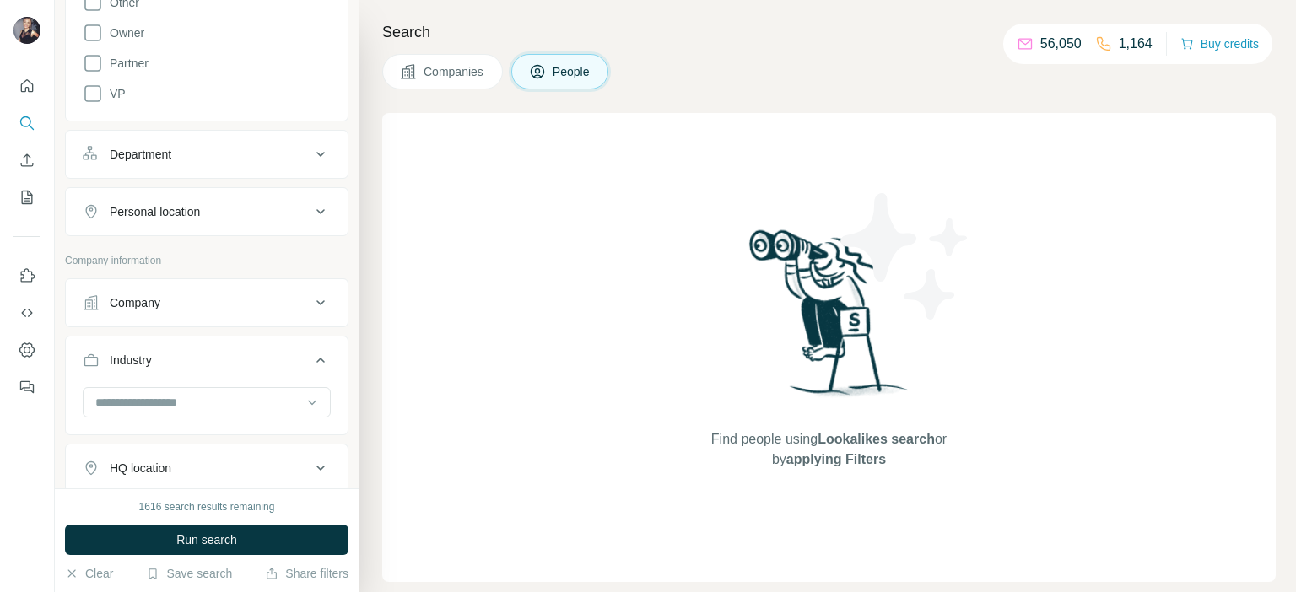
click at [213, 154] on div "Department" at bounding box center [197, 154] width 228 height 17
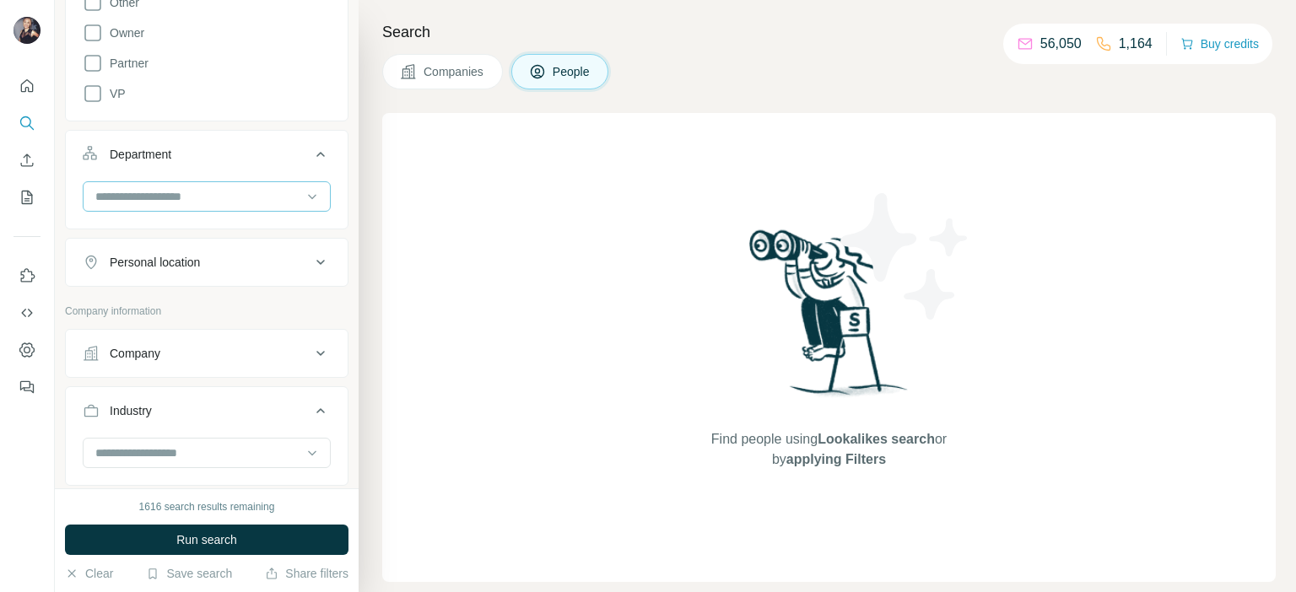
drag, startPoint x: 197, startPoint y: 186, endPoint x: 189, endPoint y: 203, distance: 18.1
click at [197, 187] on input at bounding box center [198, 196] width 208 height 19
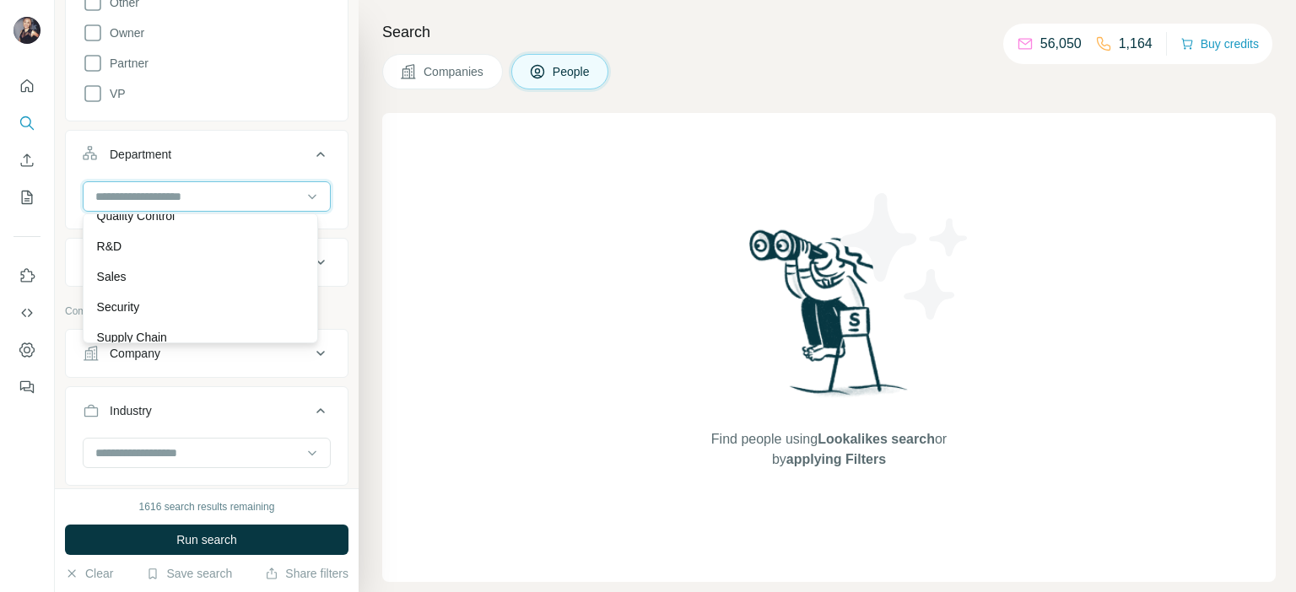
scroll to position [608, 0]
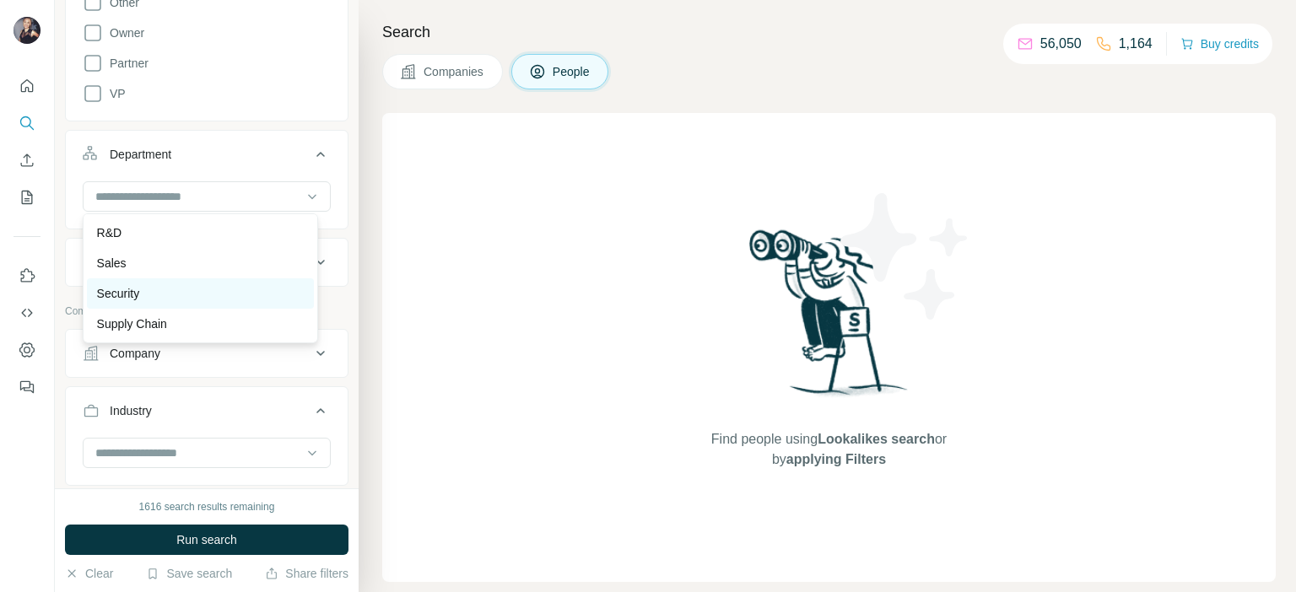
click at [149, 298] on div "Security" at bounding box center [200, 293] width 207 height 17
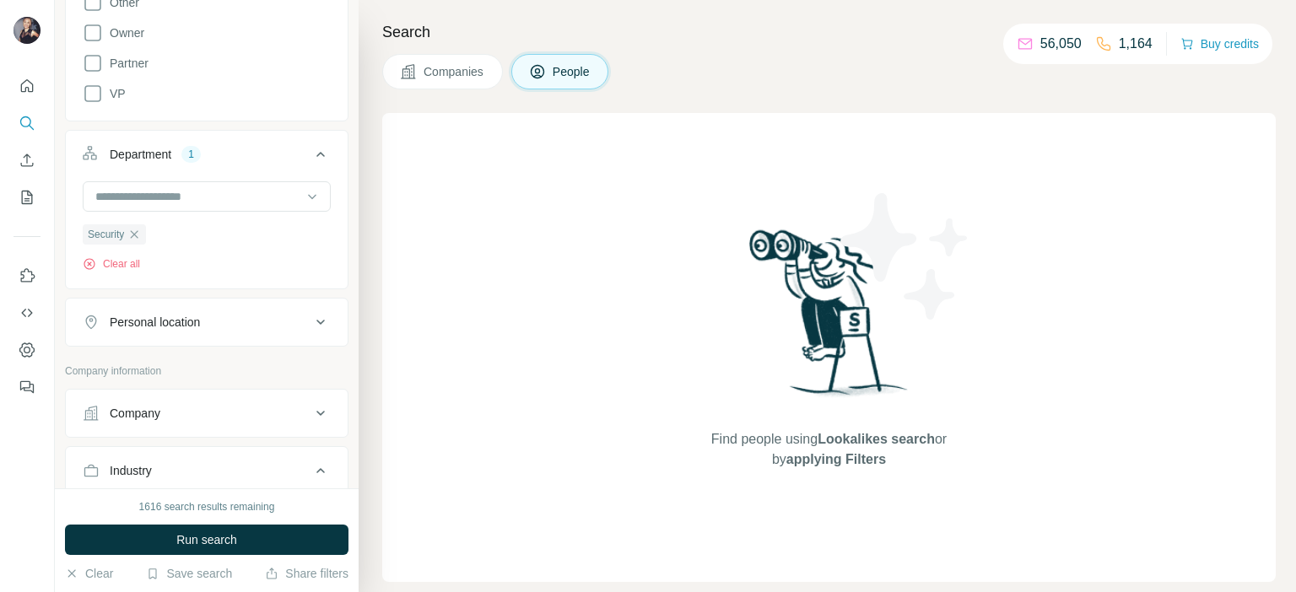
scroll to position [792, 0]
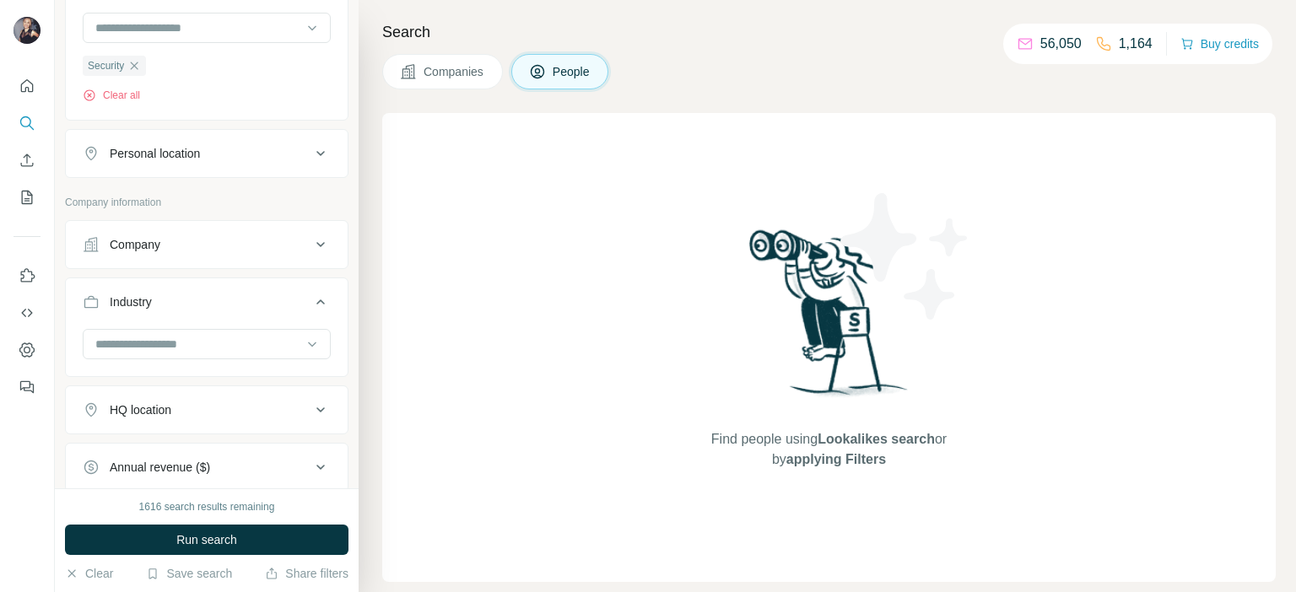
click at [200, 146] on div "Personal location" at bounding box center [155, 153] width 90 height 17
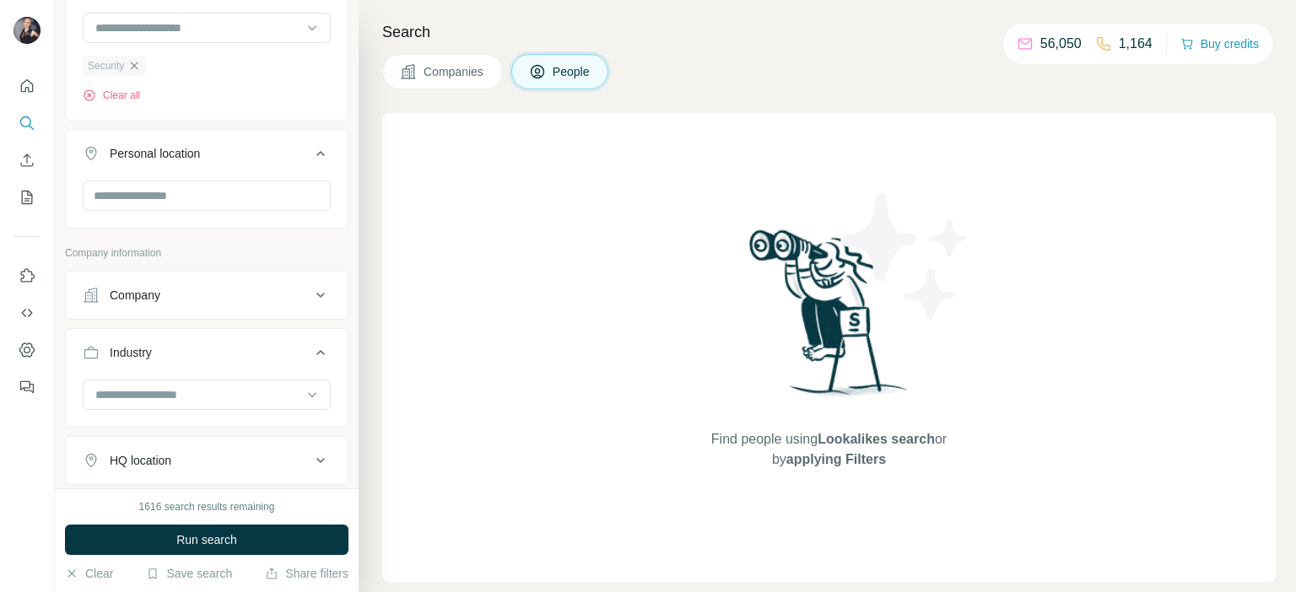
click at [134, 68] on icon "button" at bounding box center [134, 66] width 14 height 14
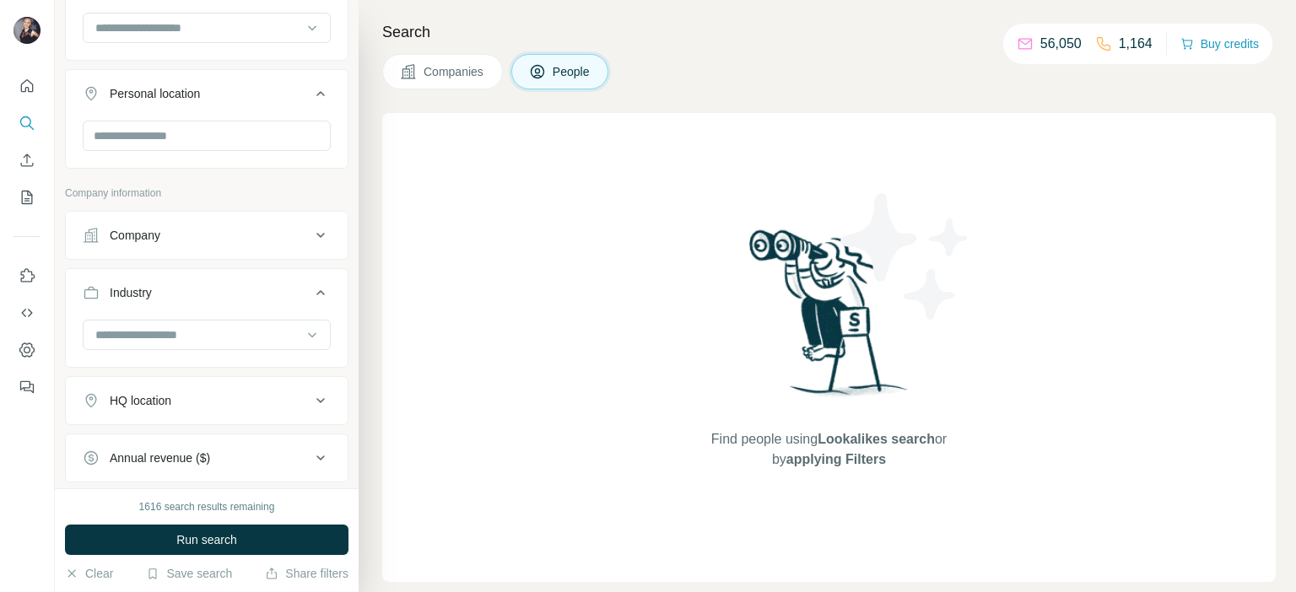
click at [157, 234] on div "Company" at bounding box center [135, 235] width 51 height 17
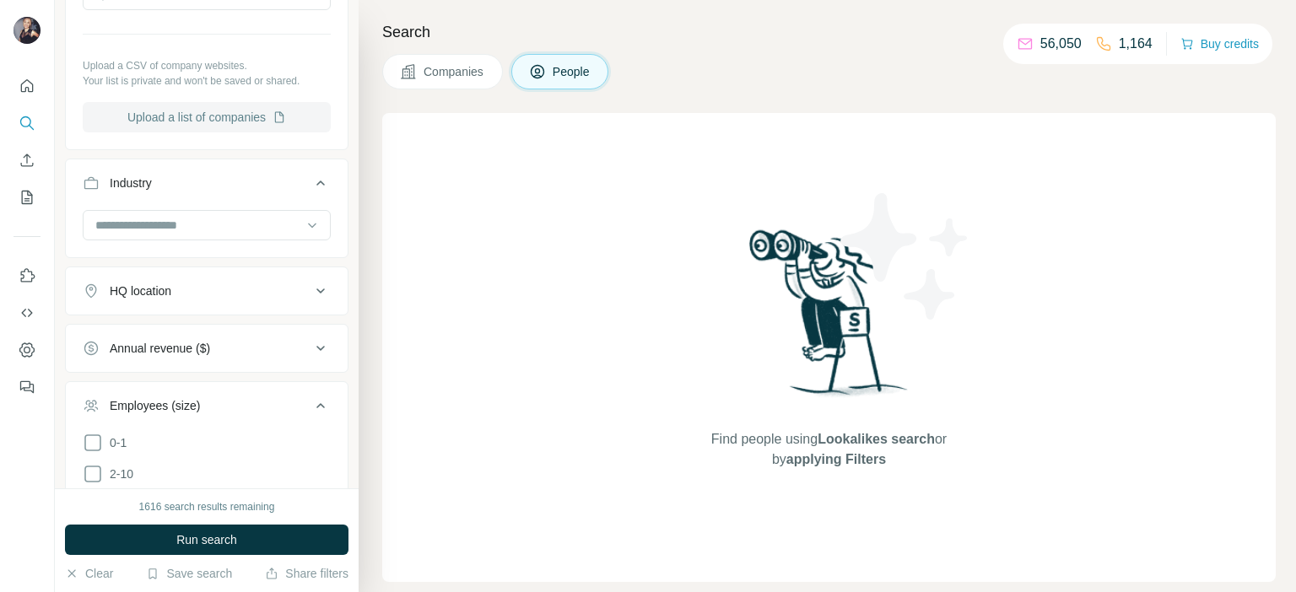
scroll to position [1129, 0]
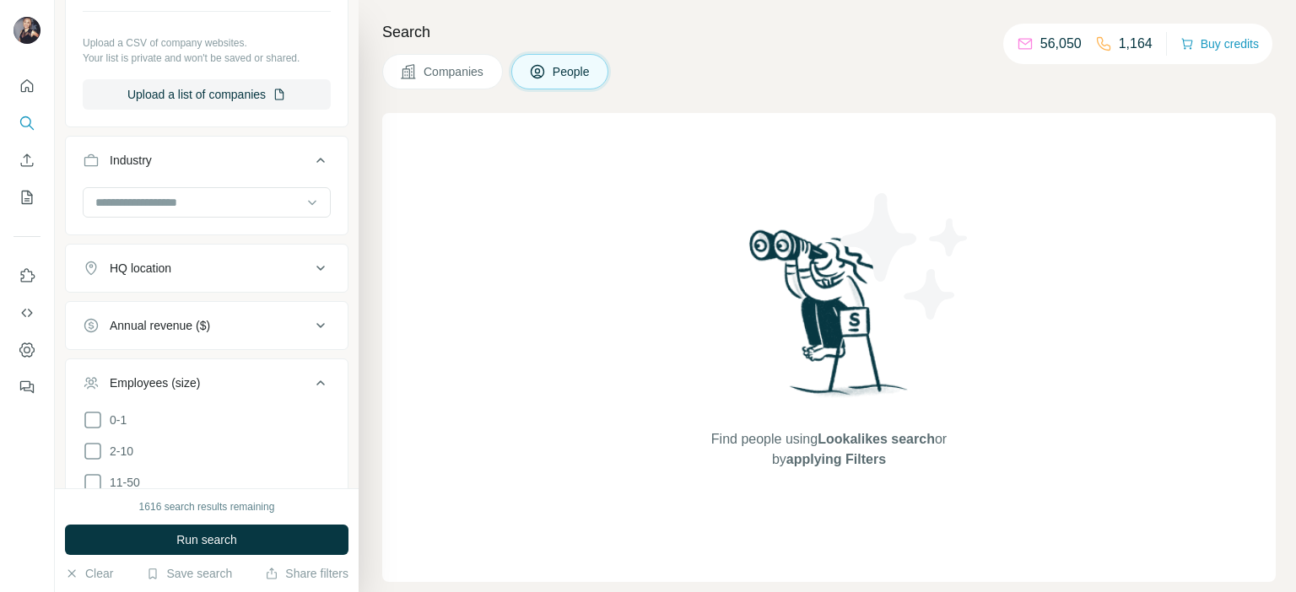
click at [193, 146] on button "Industry" at bounding box center [207, 163] width 282 height 47
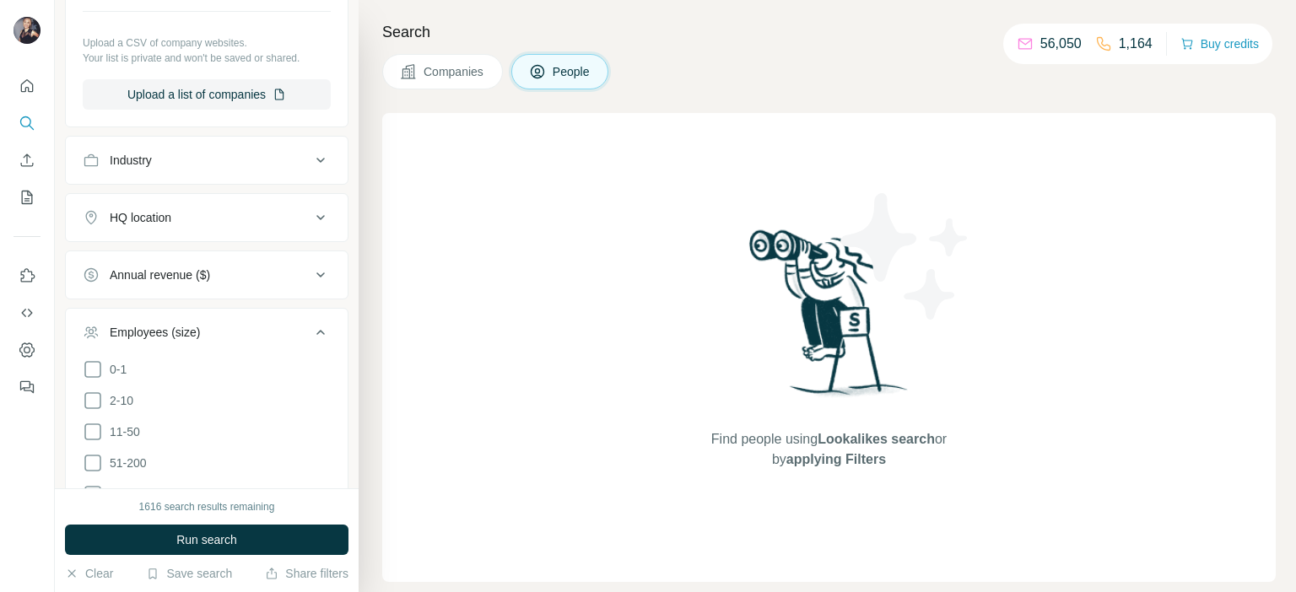
click at [193, 146] on button "Industry" at bounding box center [207, 160] width 282 height 41
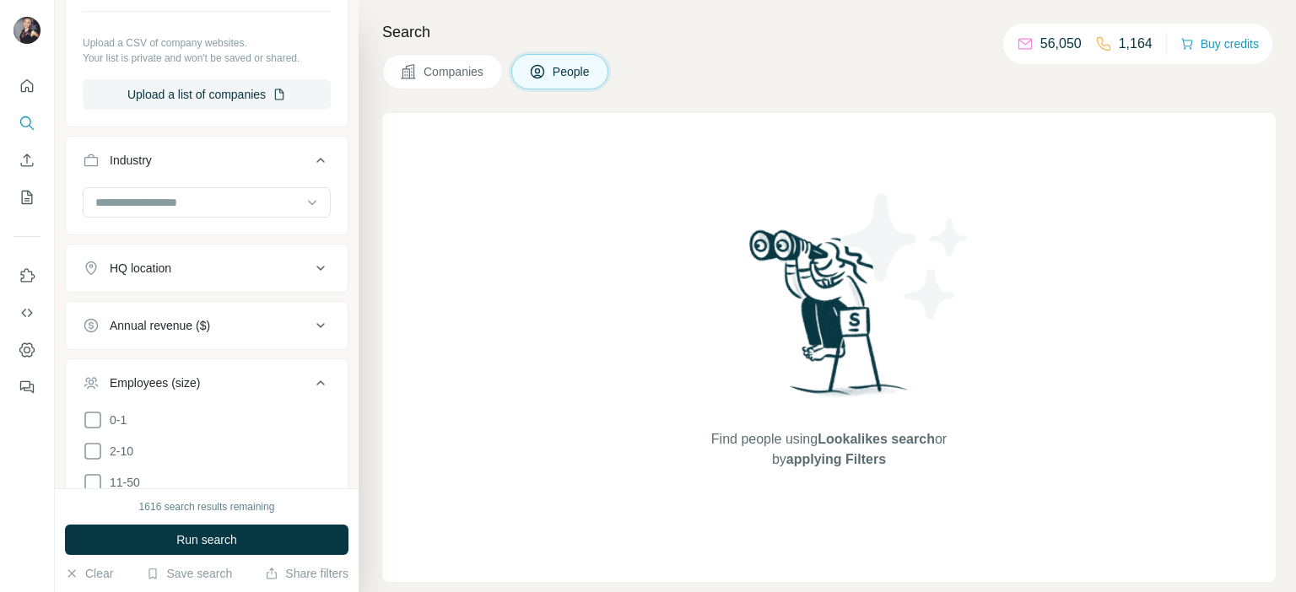
click at [178, 270] on div "HQ location" at bounding box center [197, 268] width 228 height 17
click at [196, 203] on input at bounding box center [198, 202] width 208 height 19
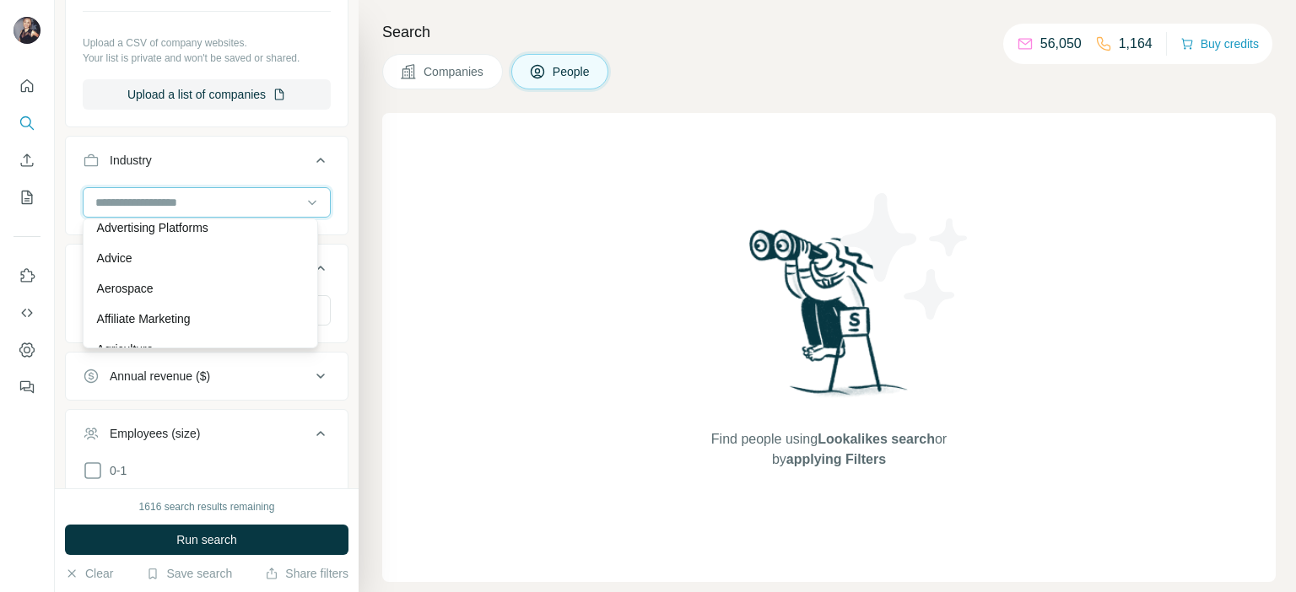
scroll to position [338, 0]
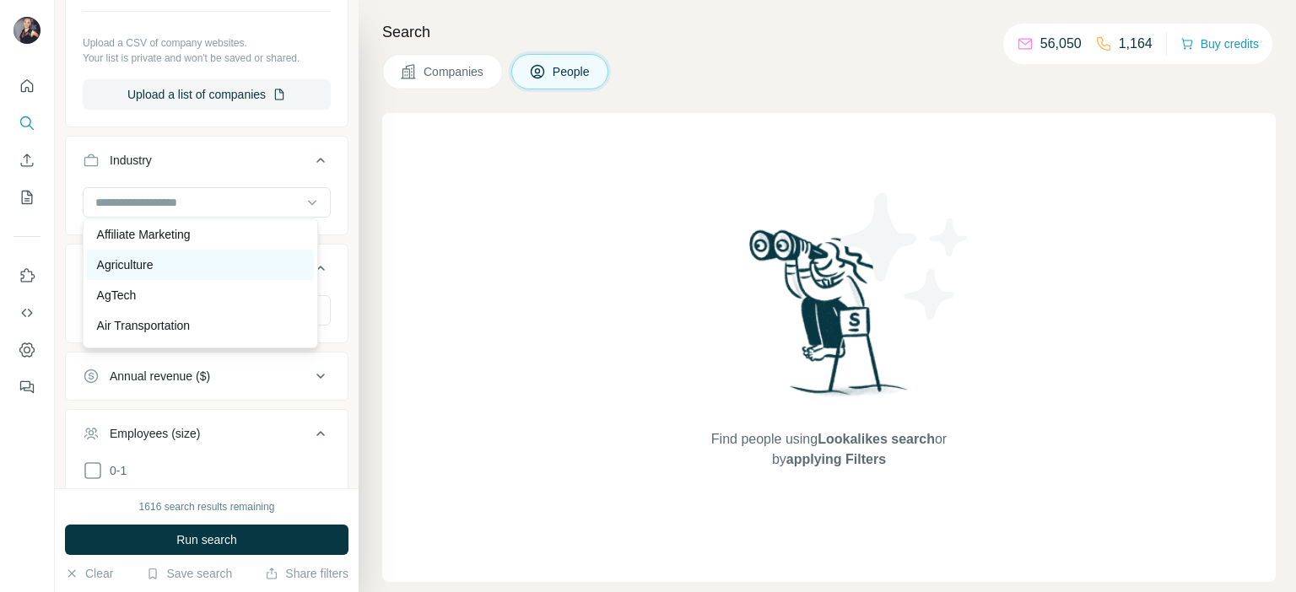
click at [159, 271] on div "Agriculture" at bounding box center [200, 265] width 207 height 17
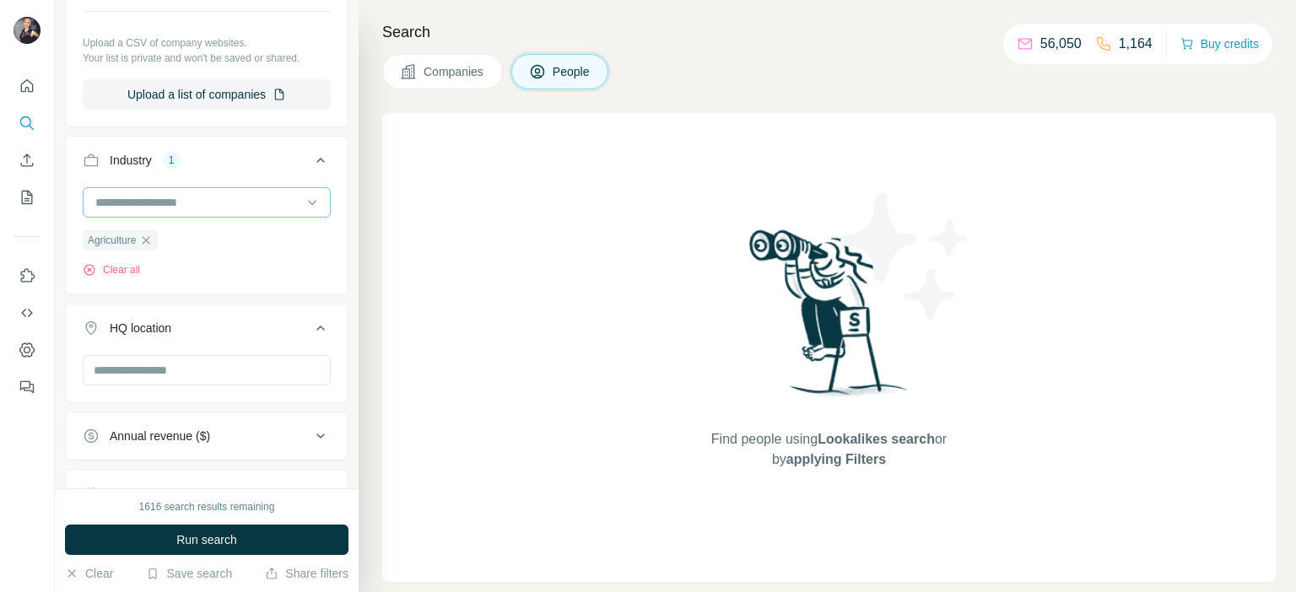
click at [176, 193] on input at bounding box center [198, 202] width 208 height 19
click at [181, 332] on p "Air Transportation" at bounding box center [144, 325] width 94 height 17
click at [239, 200] on input at bounding box center [198, 202] width 208 height 19
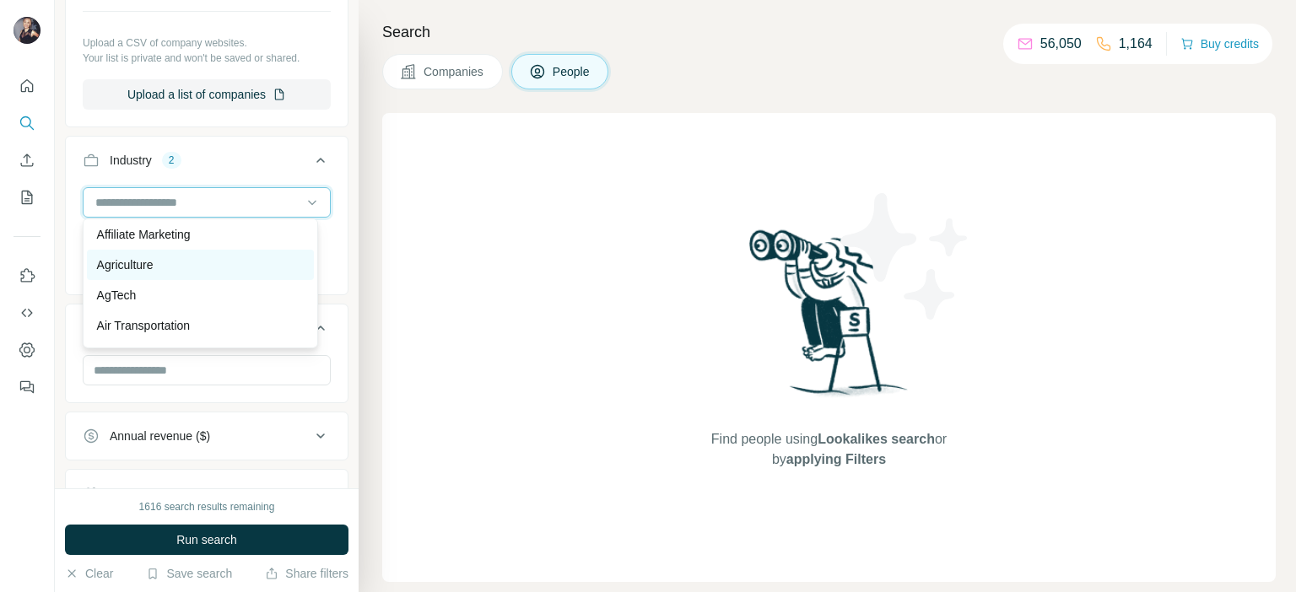
scroll to position [422, 0]
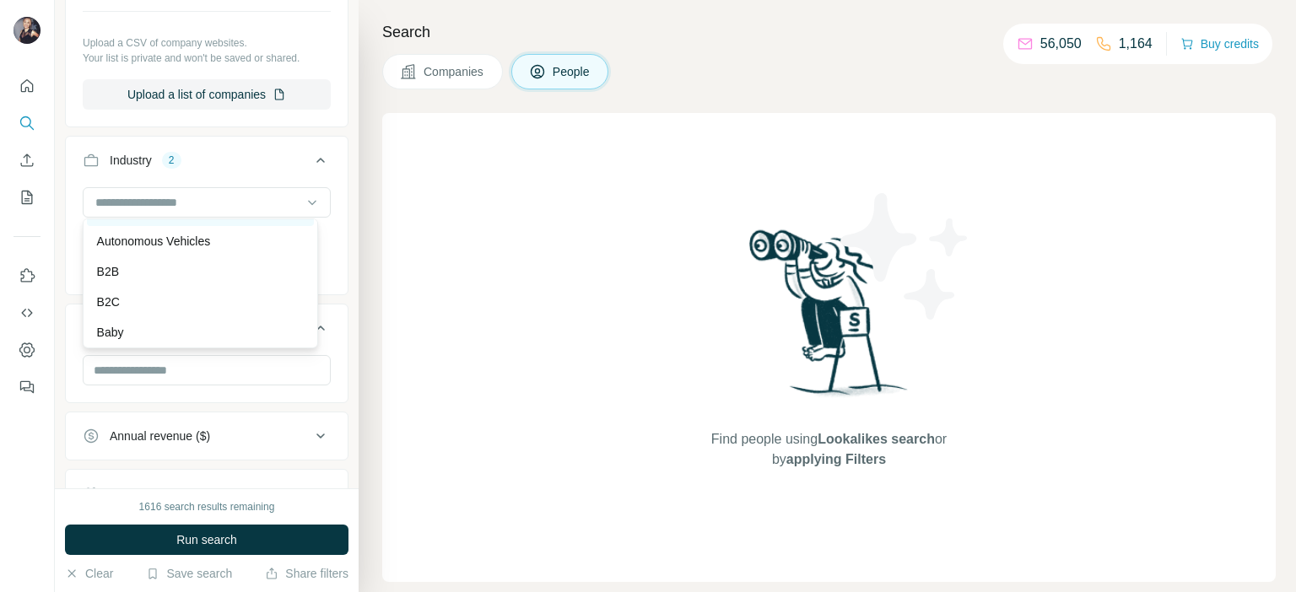
click at [216, 219] on div "Automotive" at bounding box center [200, 211] width 207 height 17
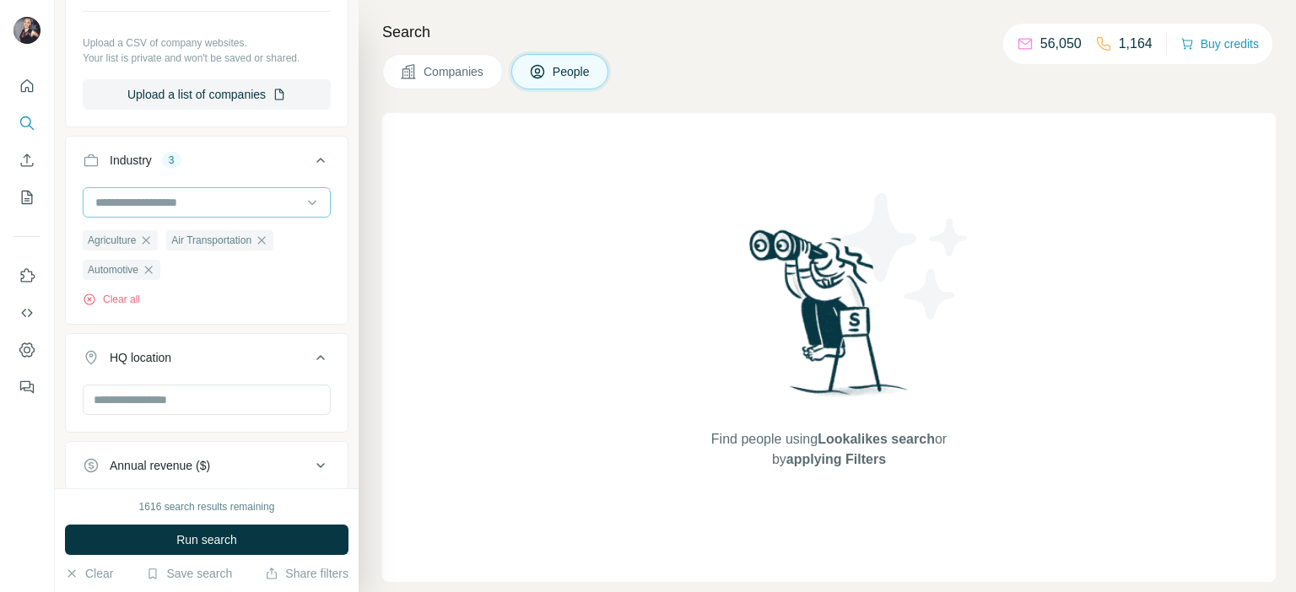
click at [227, 201] on input at bounding box center [198, 202] width 208 height 19
click at [235, 210] on div at bounding box center [198, 202] width 208 height 29
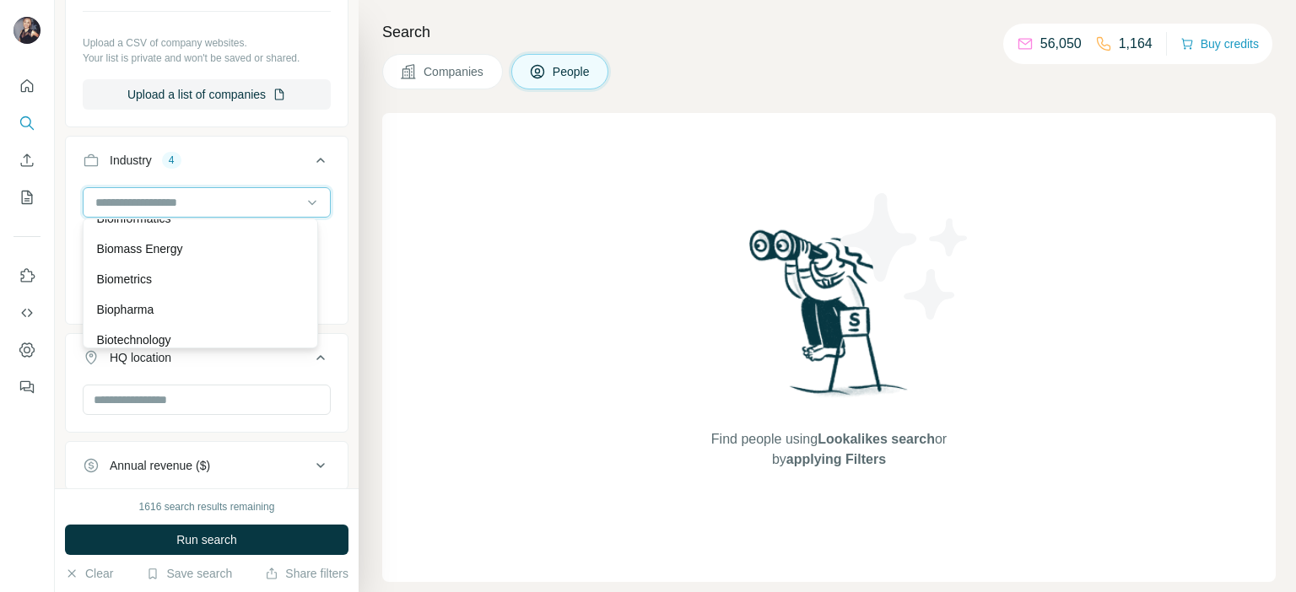
scroll to position [1603, 0]
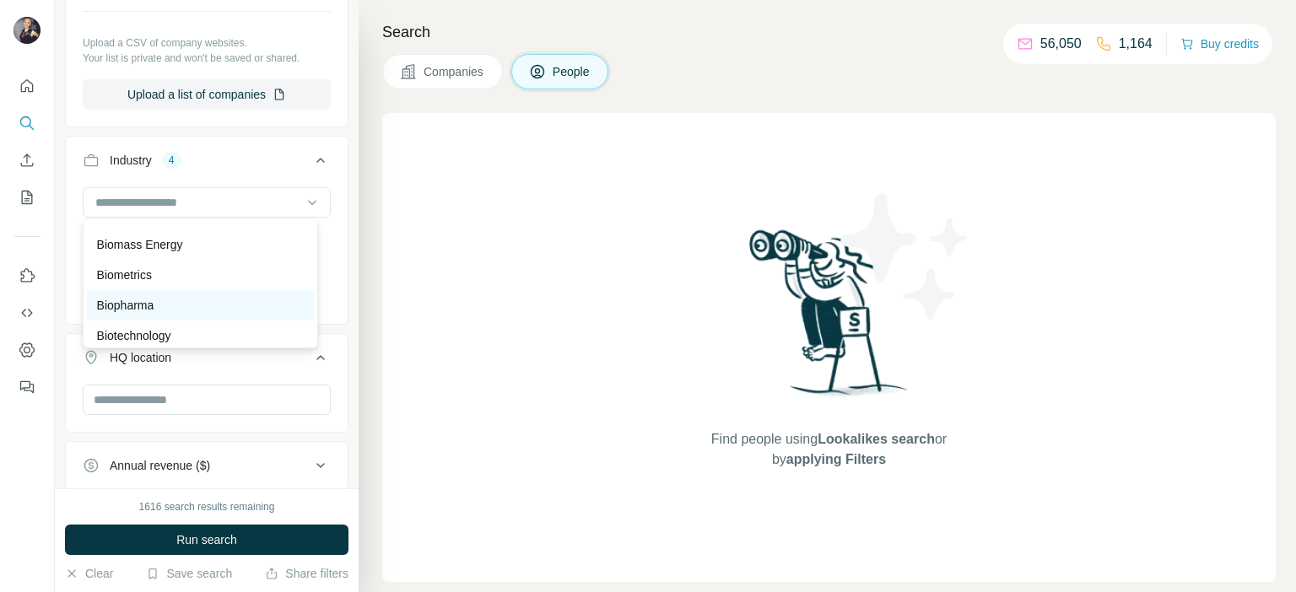
click at [148, 314] on p "Biopharma" at bounding box center [125, 305] width 57 height 17
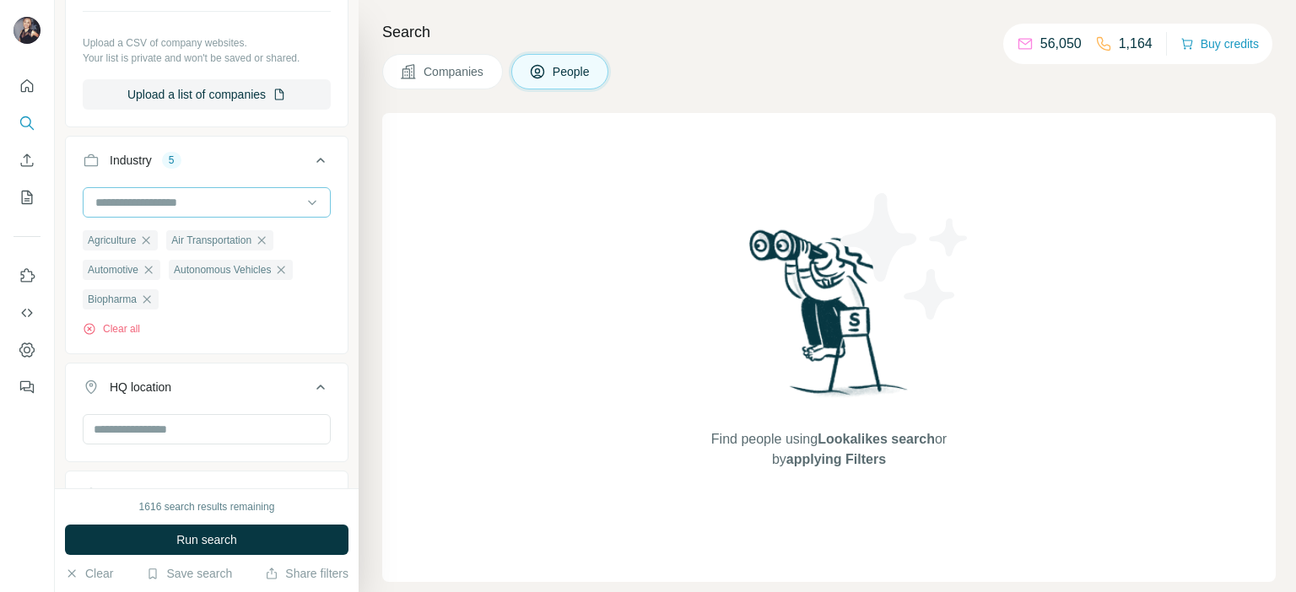
click at [268, 199] on input at bounding box center [198, 202] width 208 height 19
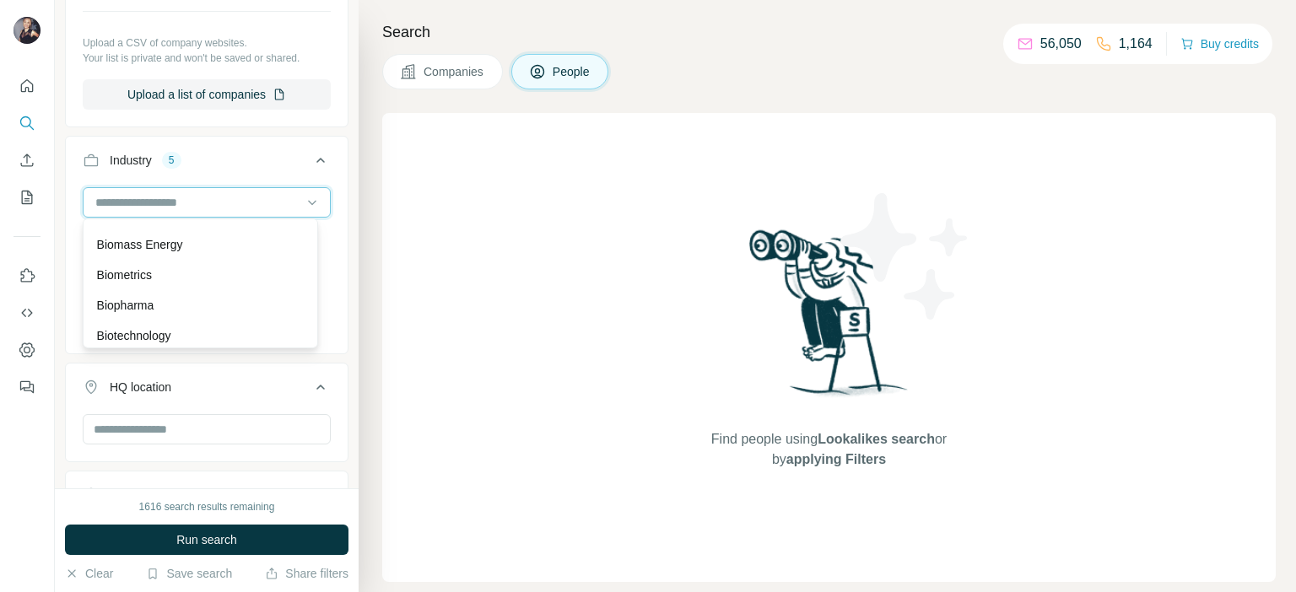
scroll to position [1688, 0]
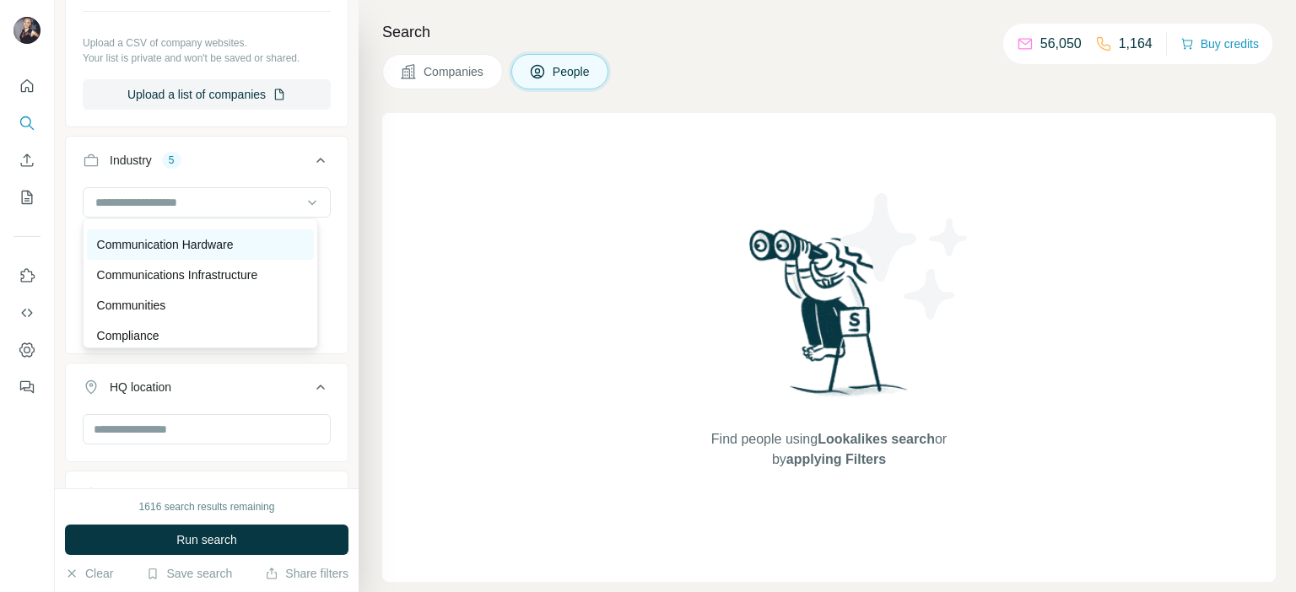
click at [210, 253] on p "Communication Hardware" at bounding box center [165, 244] width 137 height 17
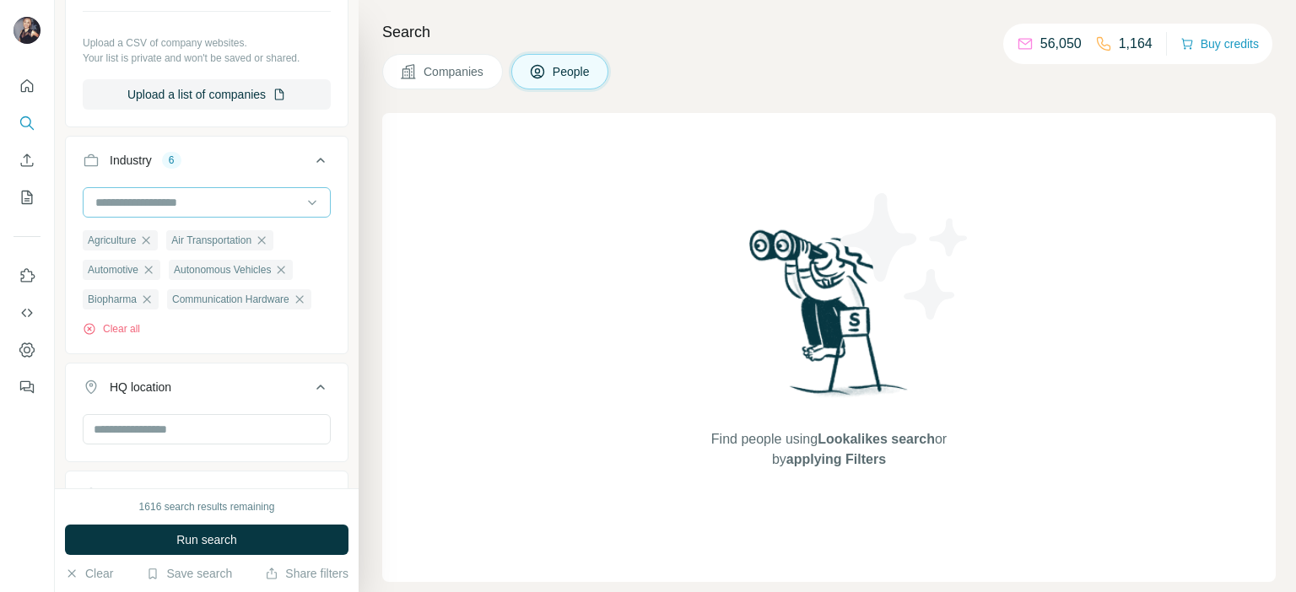
click at [207, 193] on input at bounding box center [198, 202] width 208 height 19
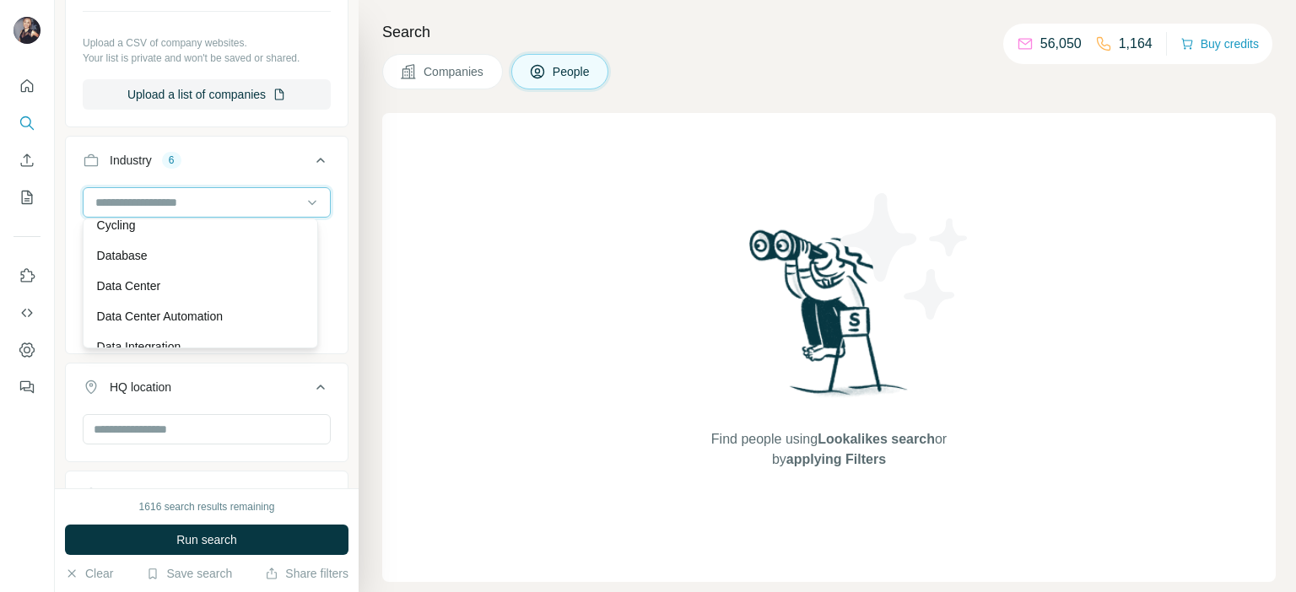
scroll to position [4388, 0]
drag, startPoint x: 168, startPoint y: 527, endPoint x: 186, endPoint y: 543, distance: 23.3
click at [167, 527] on button "Run search" at bounding box center [207, 540] width 284 height 30
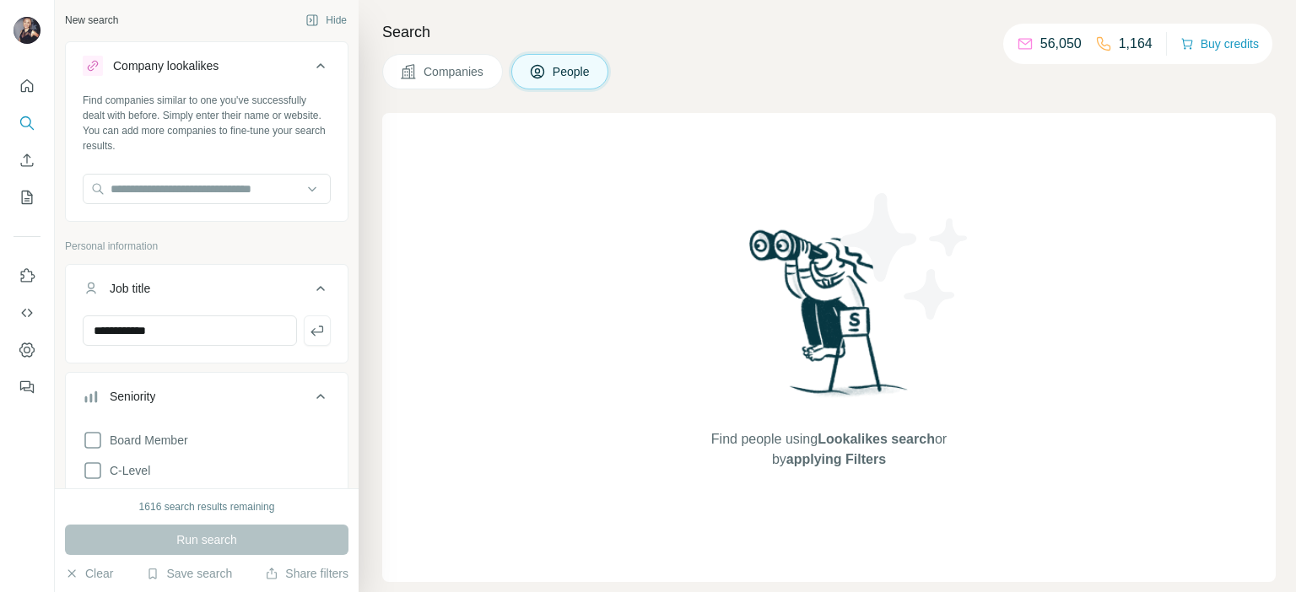
scroll to position [0, 0]
